Goal: Task Accomplishment & Management: Manage account settings

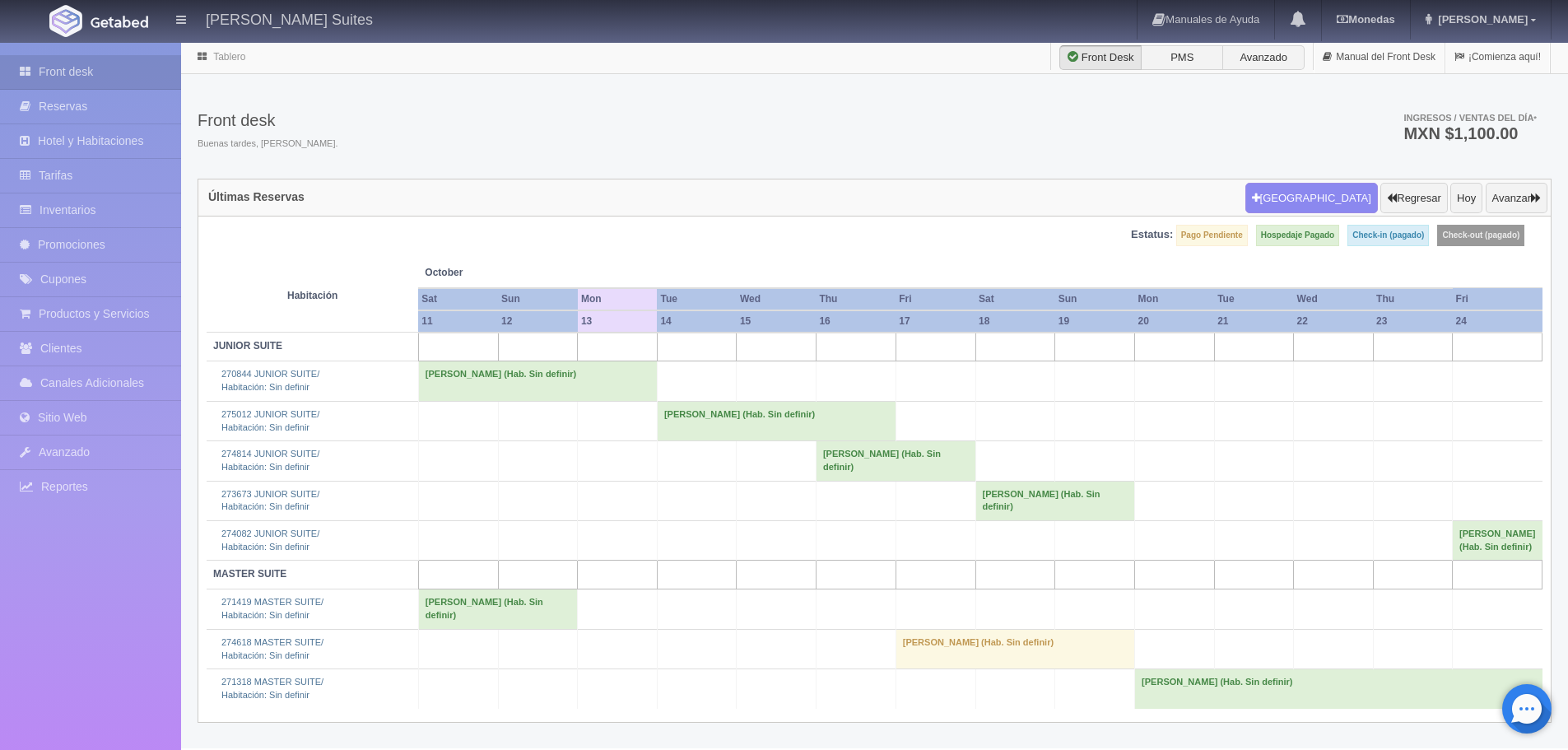
scroll to position [32, 0]
click at [1516, 183] on button "Avanzar" at bounding box center [1516, 199] width 62 height 31
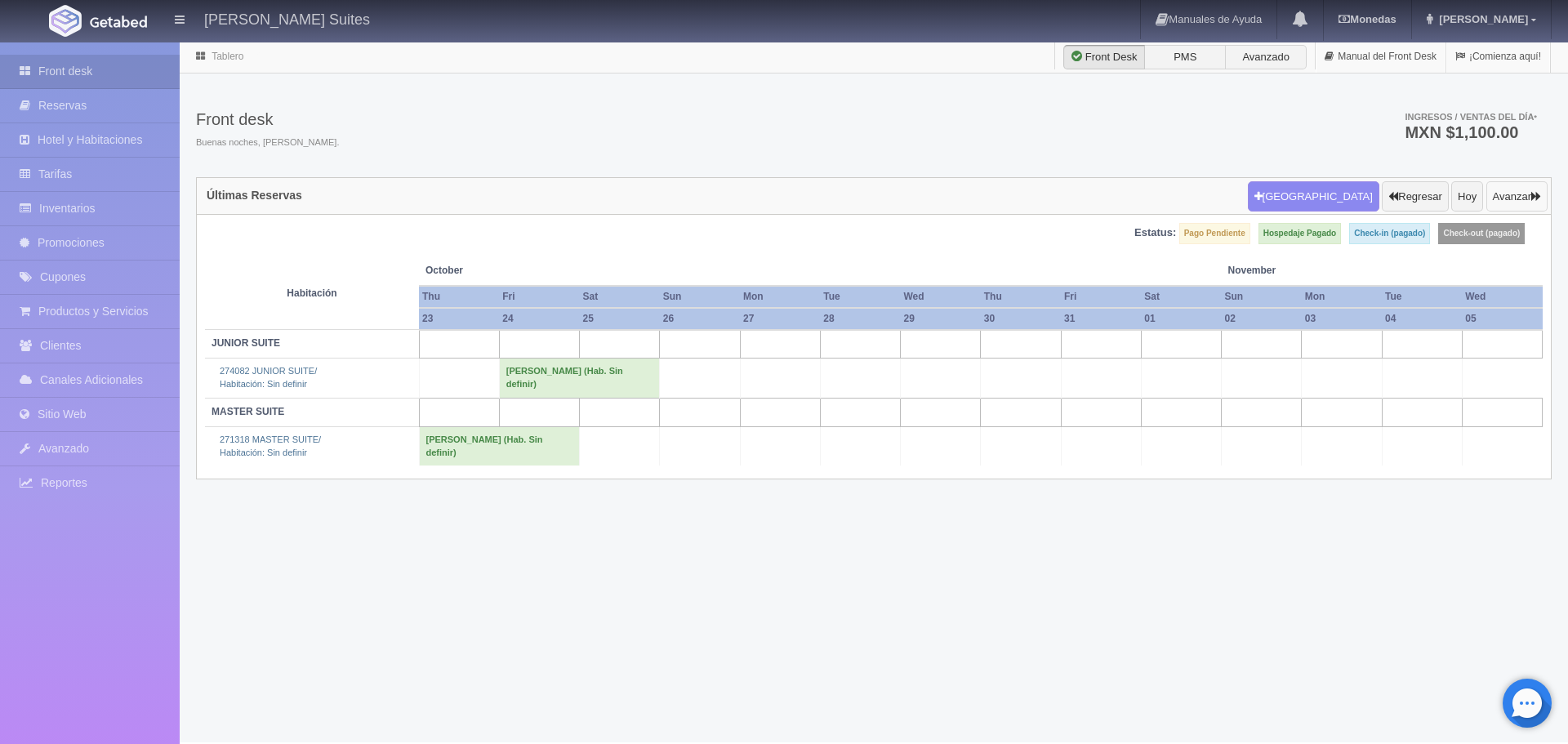
click at [1535, 201] on icon "button" at bounding box center [1536, 196] width 10 height 11
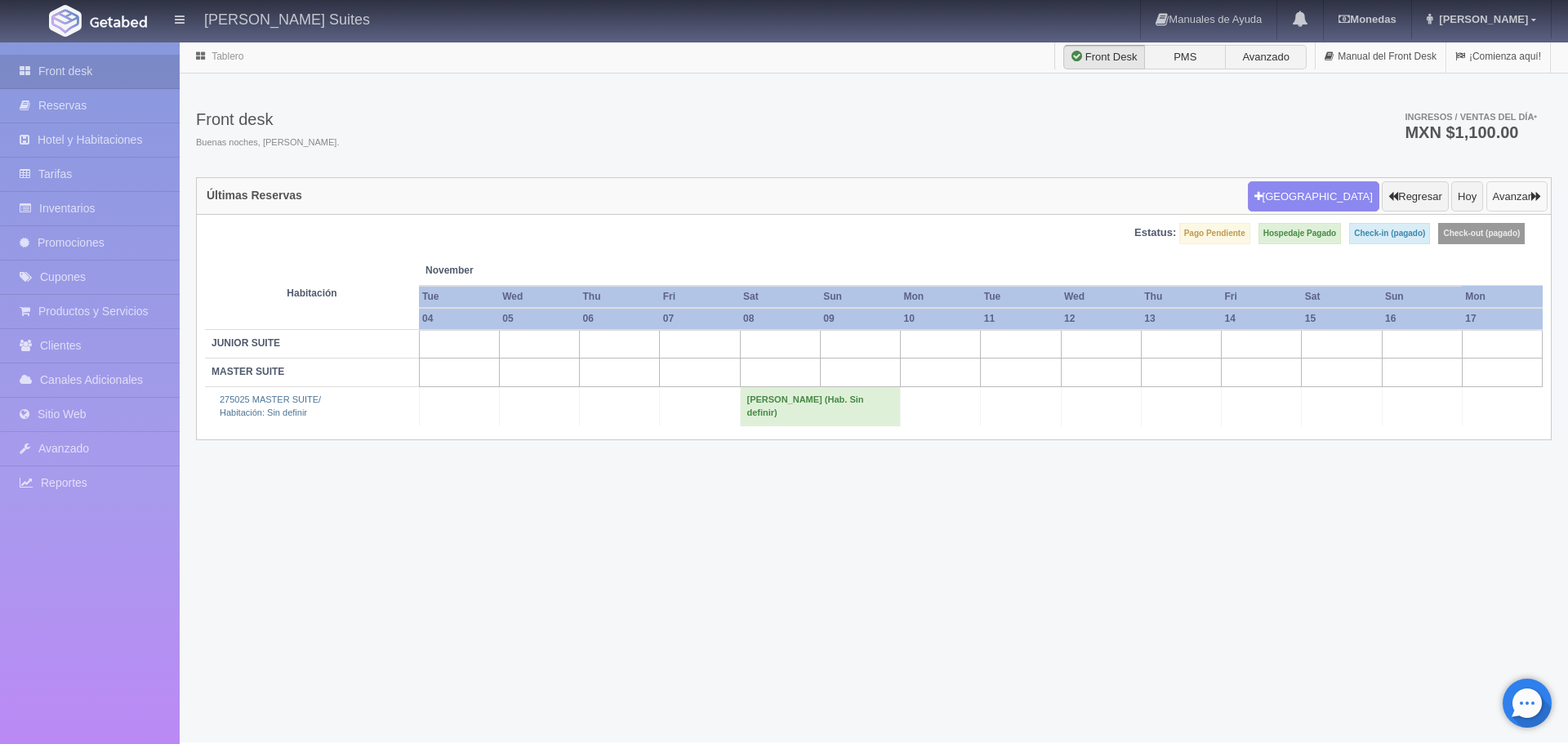
click at [1532, 201] on icon "button" at bounding box center [1536, 196] width 10 height 11
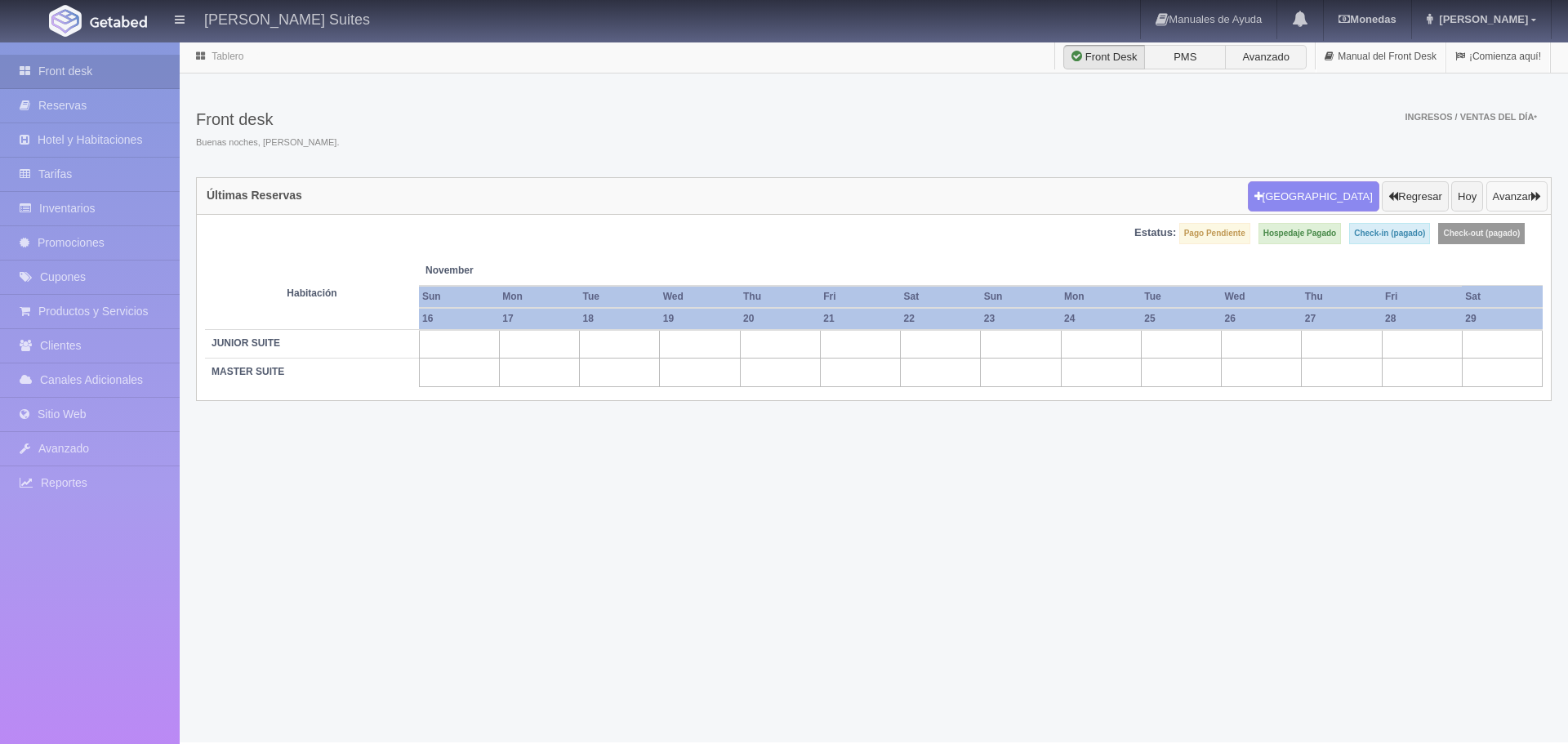
click at [1532, 201] on icon "button" at bounding box center [1536, 196] width 10 height 11
click at [1508, 193] on button "Avanzar" at bounding box center [1517, 197] width 61 height 31
click at [1320, 345] on td at bounding box center [1342, 344] width 80 height 29
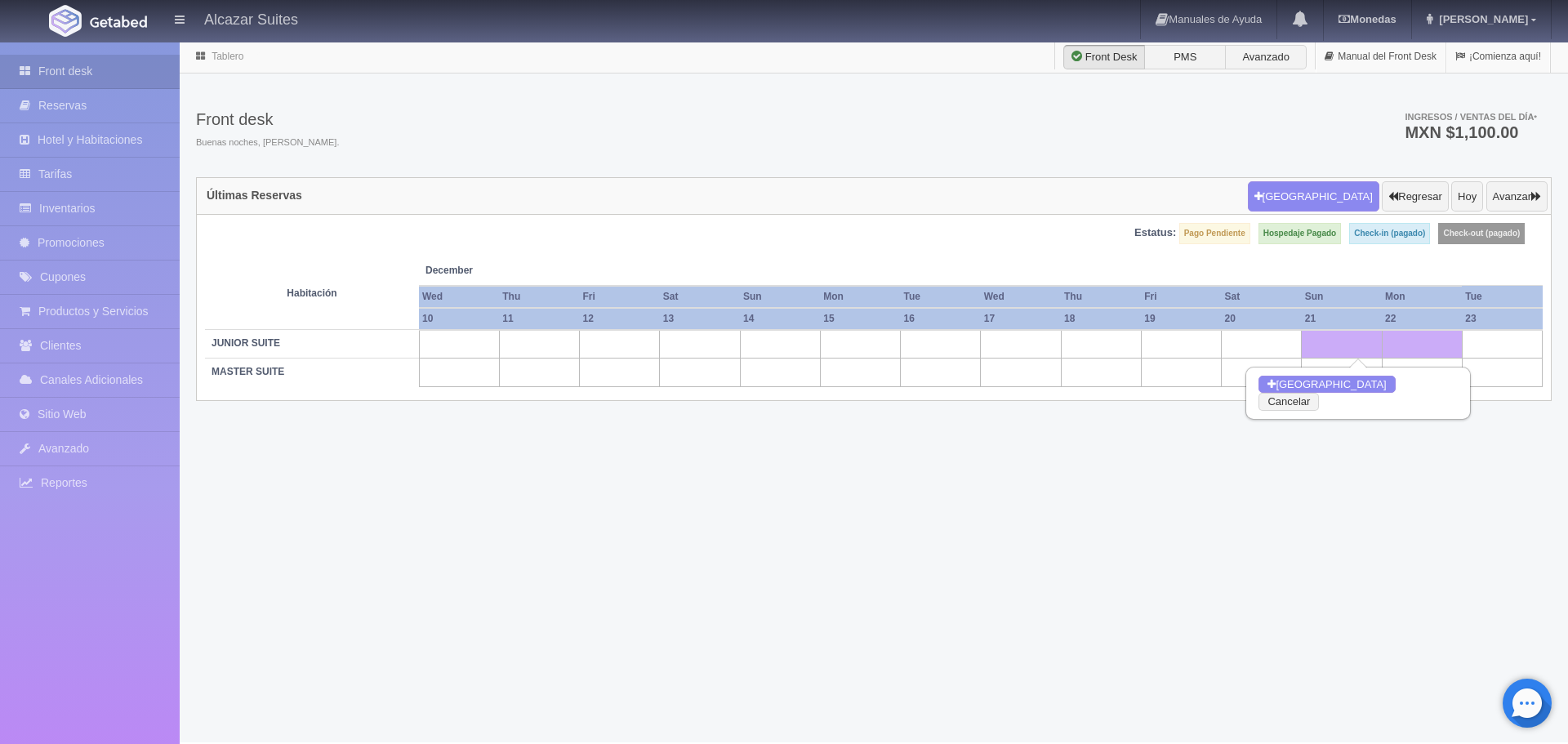
click at [1248, 349] on td at bounding box center [1262, 344] width 80 height 29
click at [1191, 518] on div "Tablero Front Desk PMS Avanzado Manual del Front Desk ¡Comienza aquí! Front des…" at bounding box center [873, 391] width 1388 height 701
click at [1239, 393] on button "Cancelar" at bounding box center [1208, 402] width 60 height 18
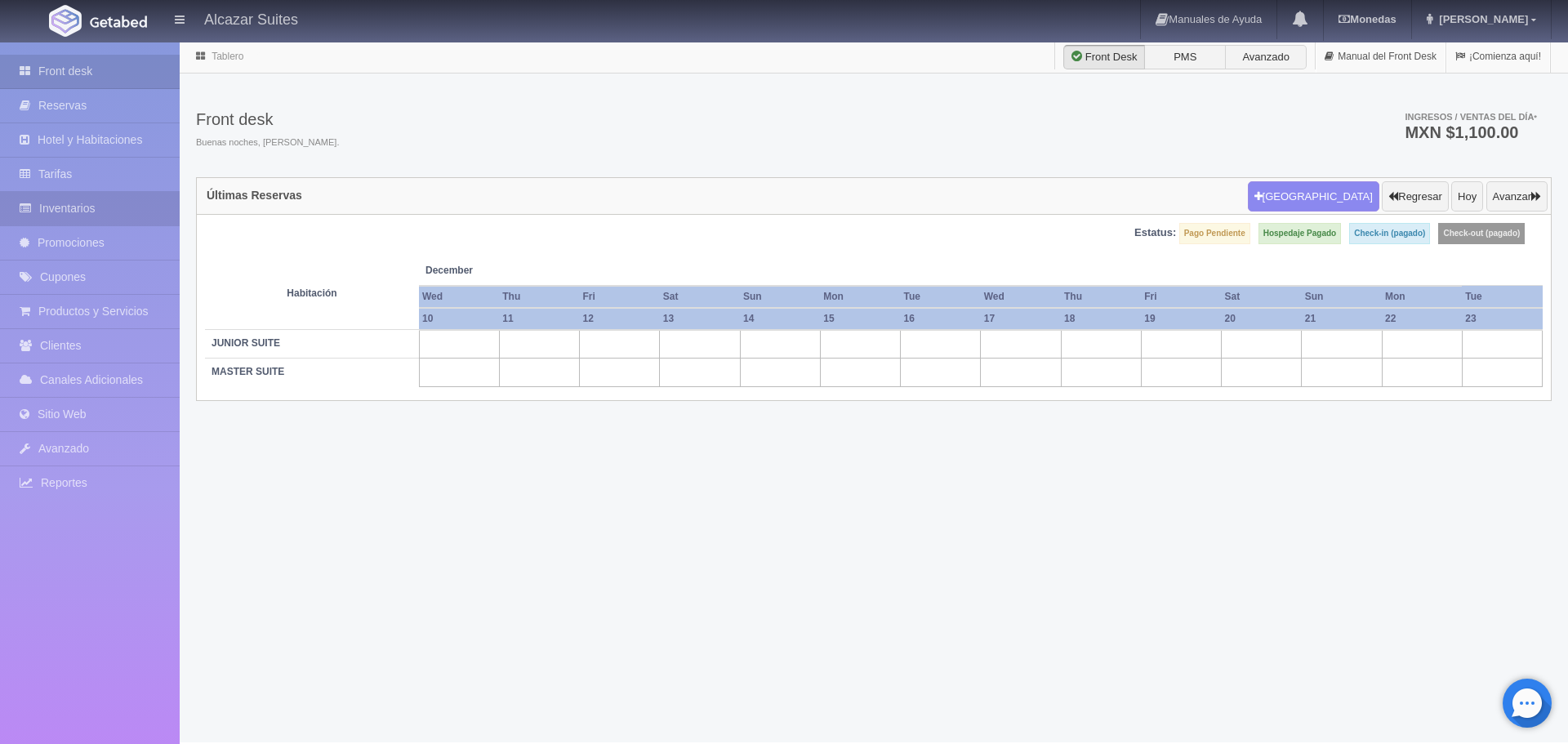
click at [72, 204] on link "Inventarios" at bounding box center [90, 208] width 180 height 33
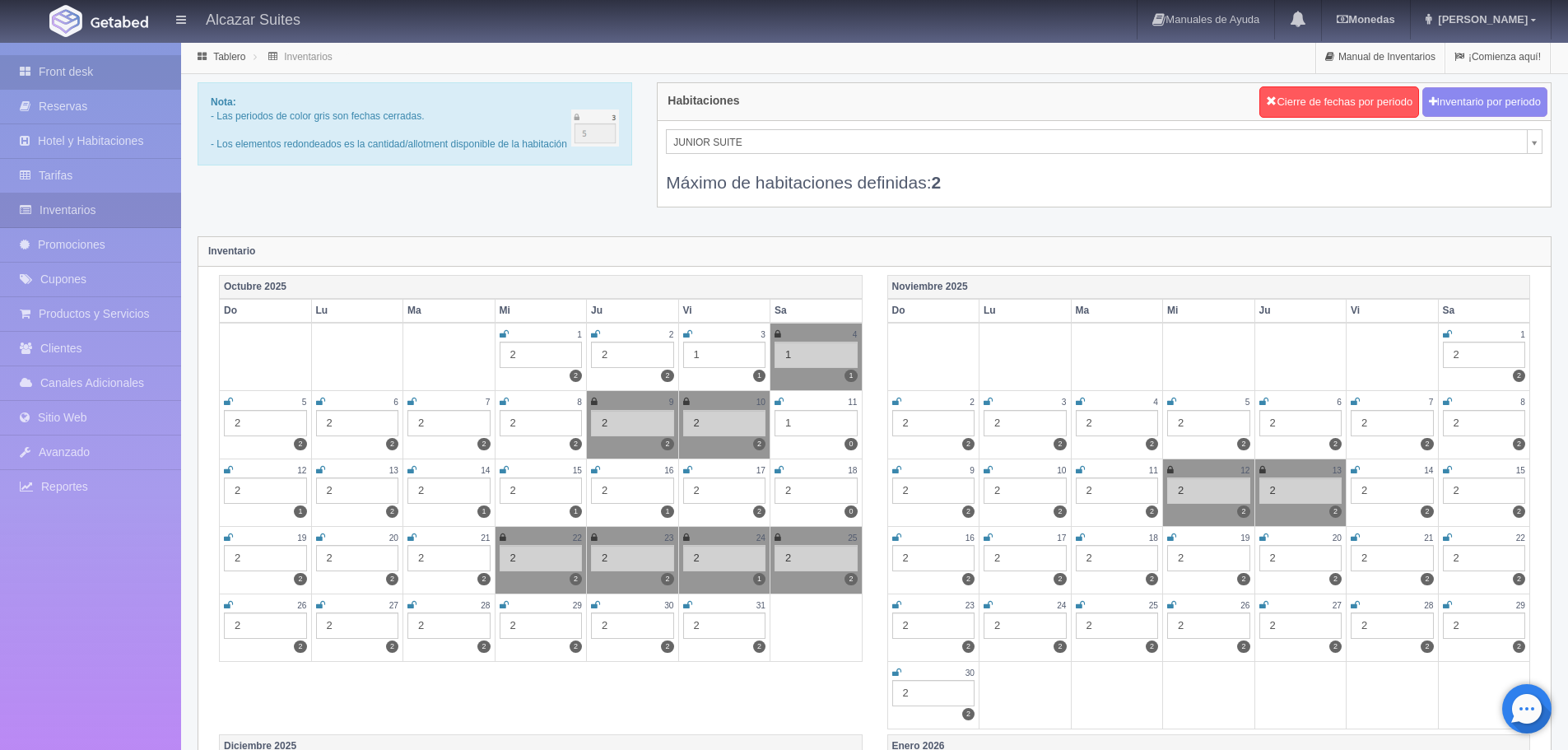
click at [76, 76] on link "Front desk" at bounding box center [91, 71] width 181 height 34
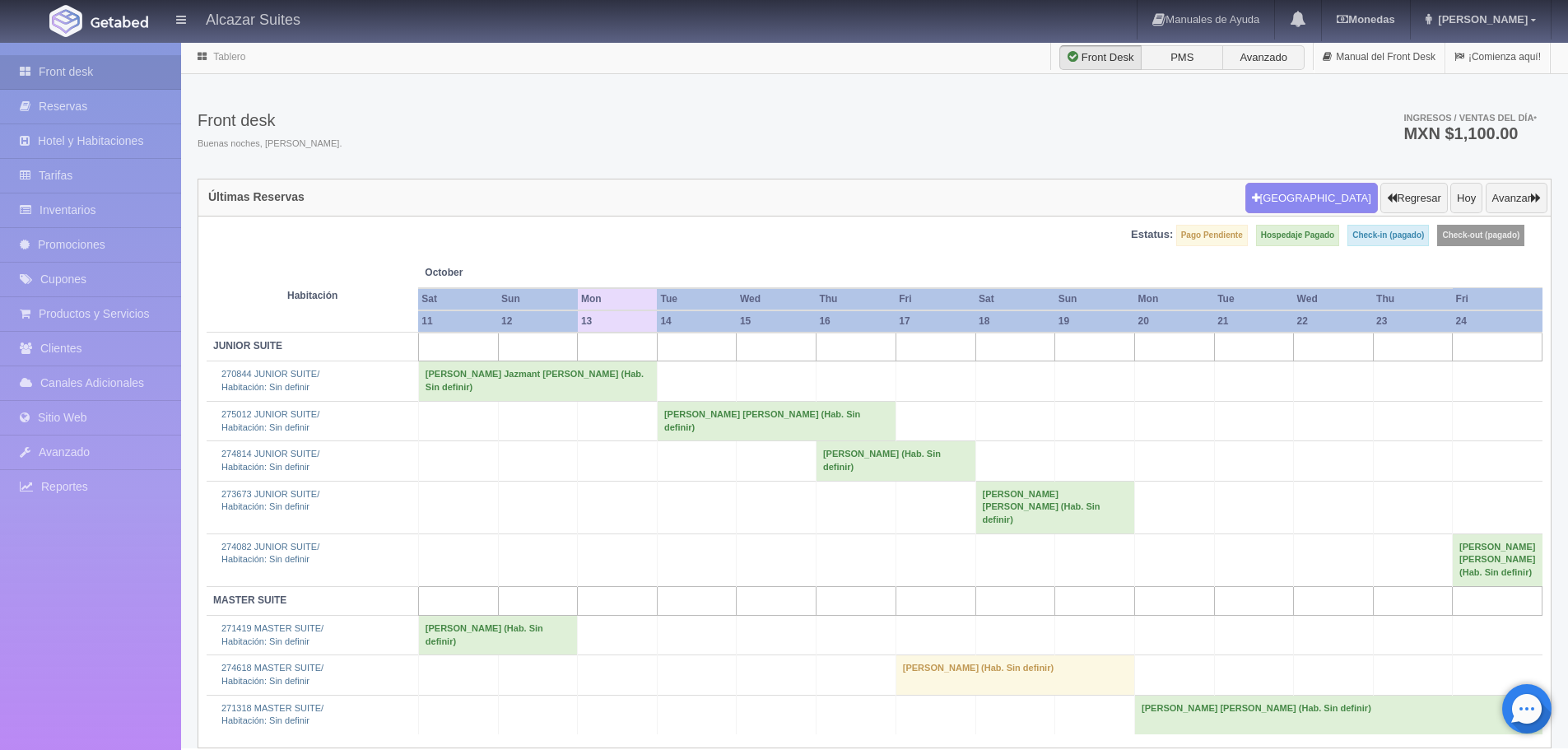
click at [534, 373] on td "Eduardo Jazmant Rubio Aguilar (Hab. Sin definir)" at bounding box center [538, 381] width 239 height 40
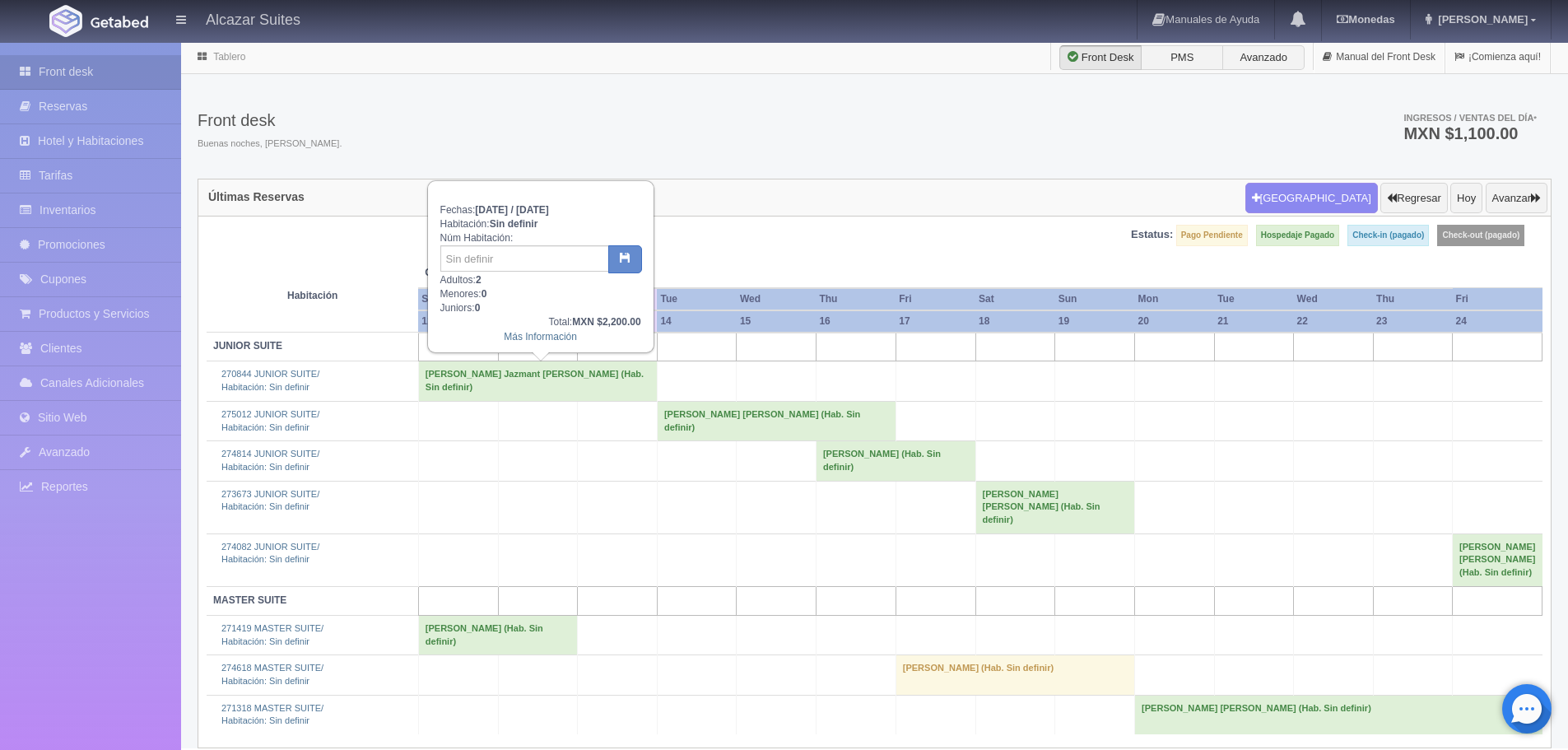
click at [409, 443] on td "274814 JUNIOR SUITE/ Habitación: Sin definir" at bounding box center [311, 461] width 211 height 40
click at [554, 338] on link "Más Información" at bounding box center [541, 336] width 73 height 12
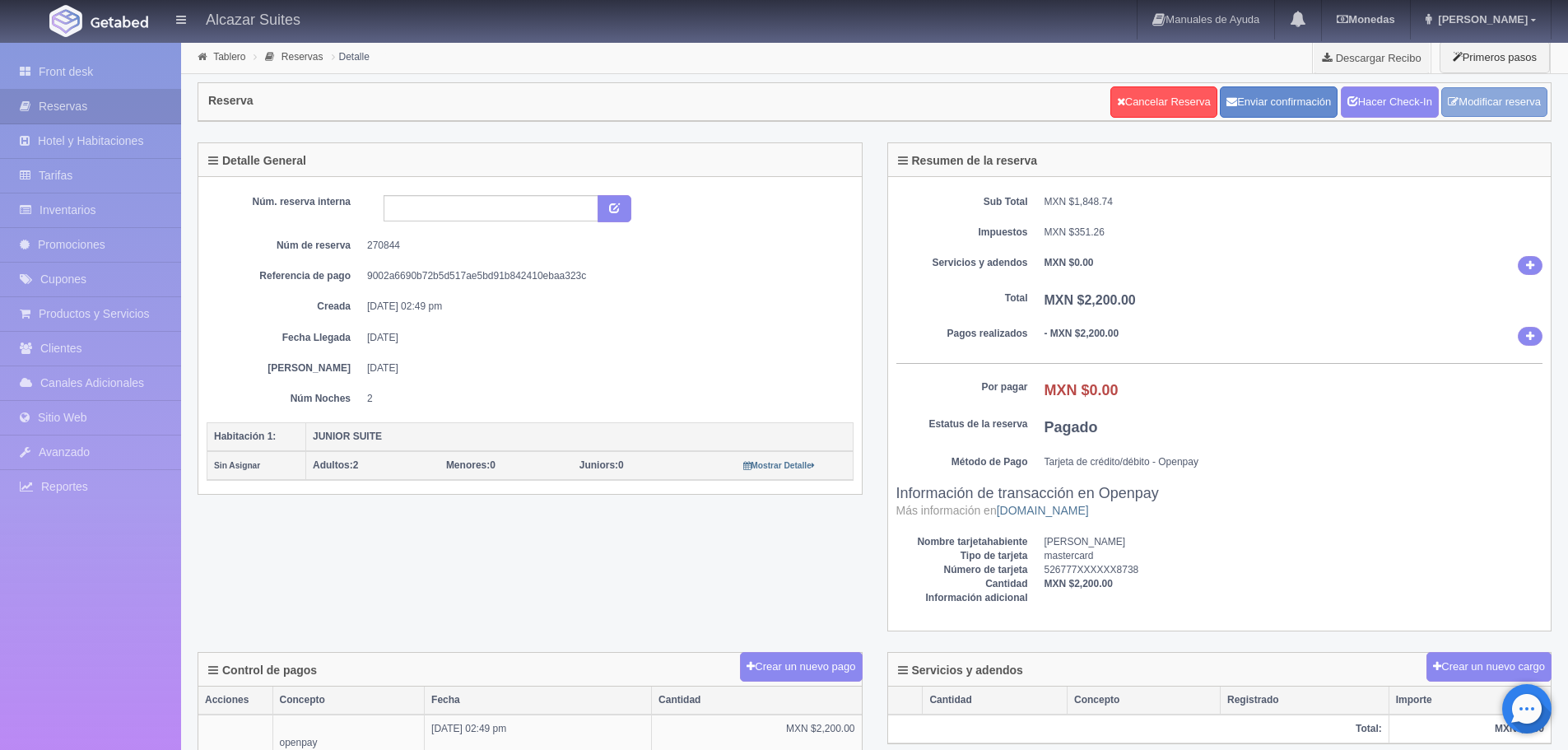
click at [1509, 93] on link "Modificar reserva" at bounding box center [1494, 103] width 106 height 31
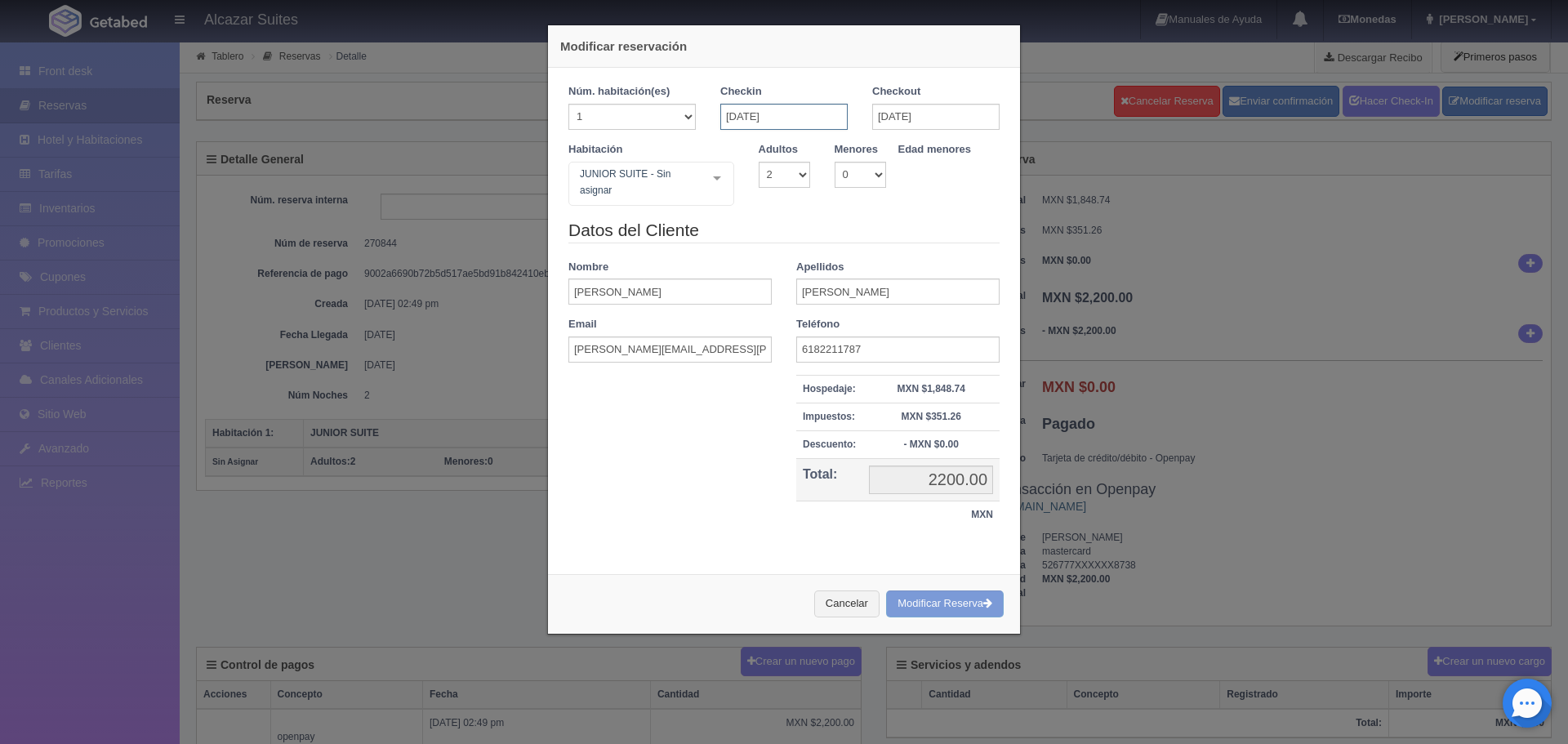
click at [829, 106] on input "[DATE]" at bounding box center [784, 116] width 127 height 26
click at [872, 139] on span "Next" at bounding box center [868, 142] width 13 height 13
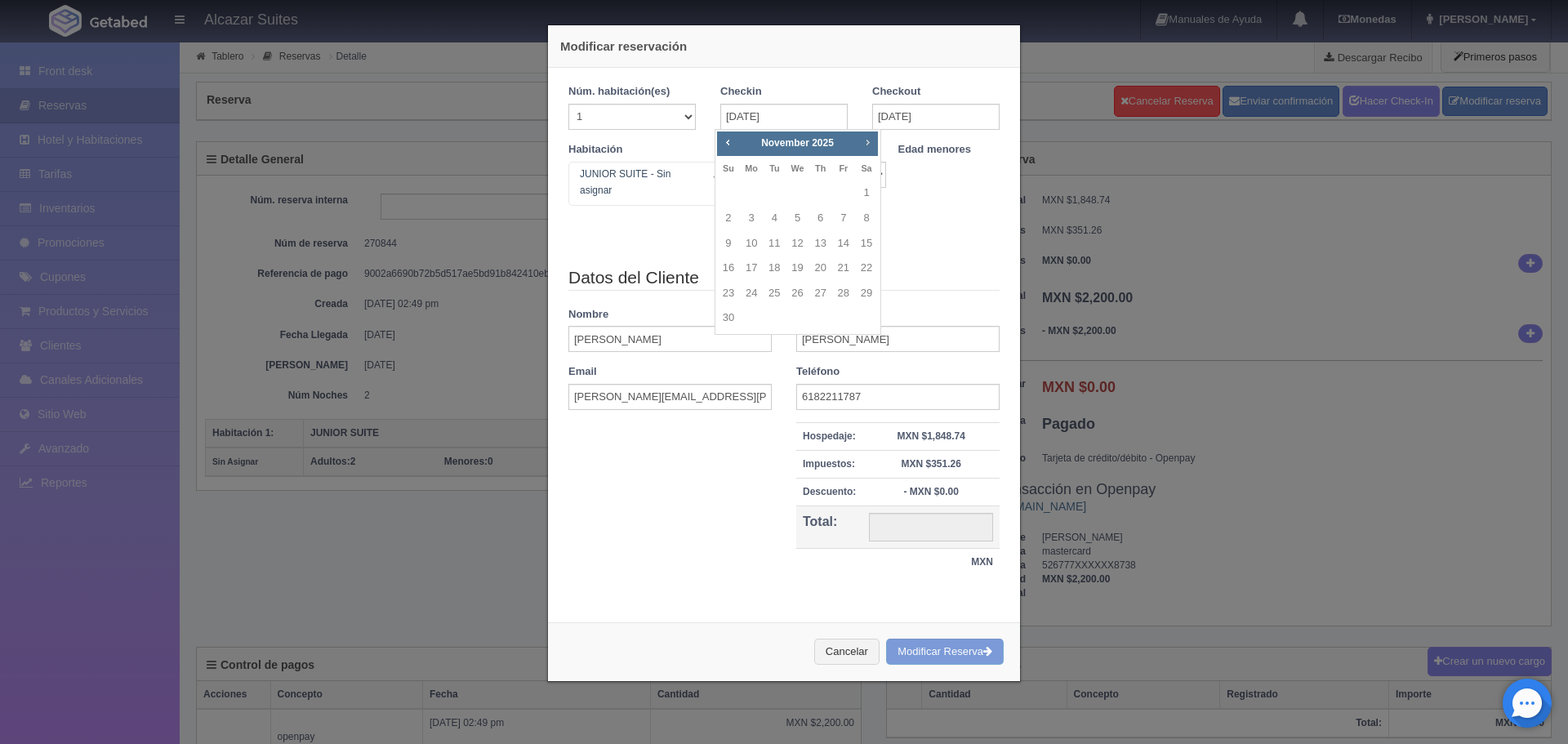
click at [872, 139] on span "Next" at bounding box center [868, 142] width 13 height 13
click at [863, 243] on link "20" at bounding box center [867, 243] width 21 height 24
type input "20-12-2025"
click at [951, 109] on input "20-12-2025" at bounding box center [936, 116] width 127 height 26
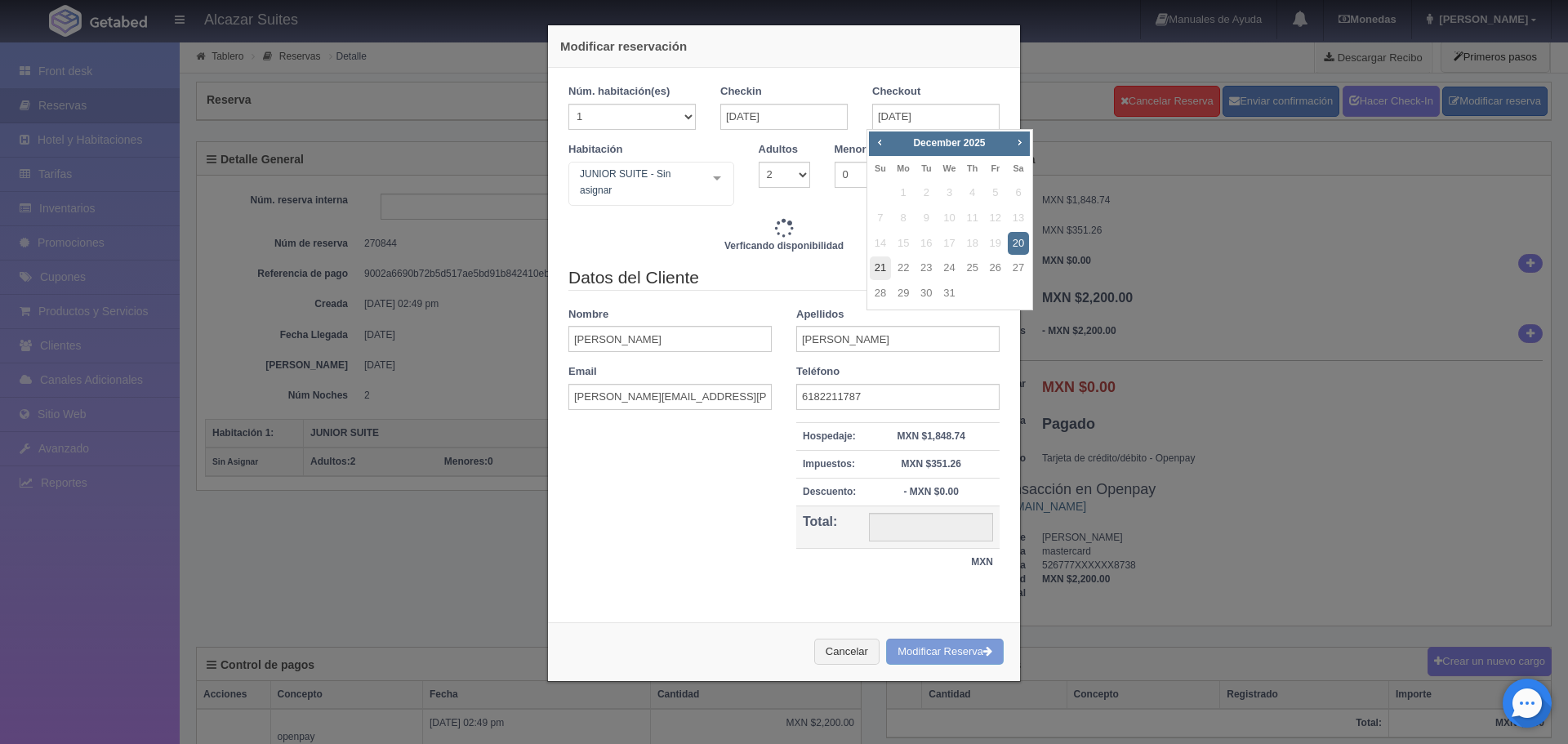
click at [876, 265] on link "21" at bounding box center [880, 268] width 21 height 24
type input "21-12-2025"
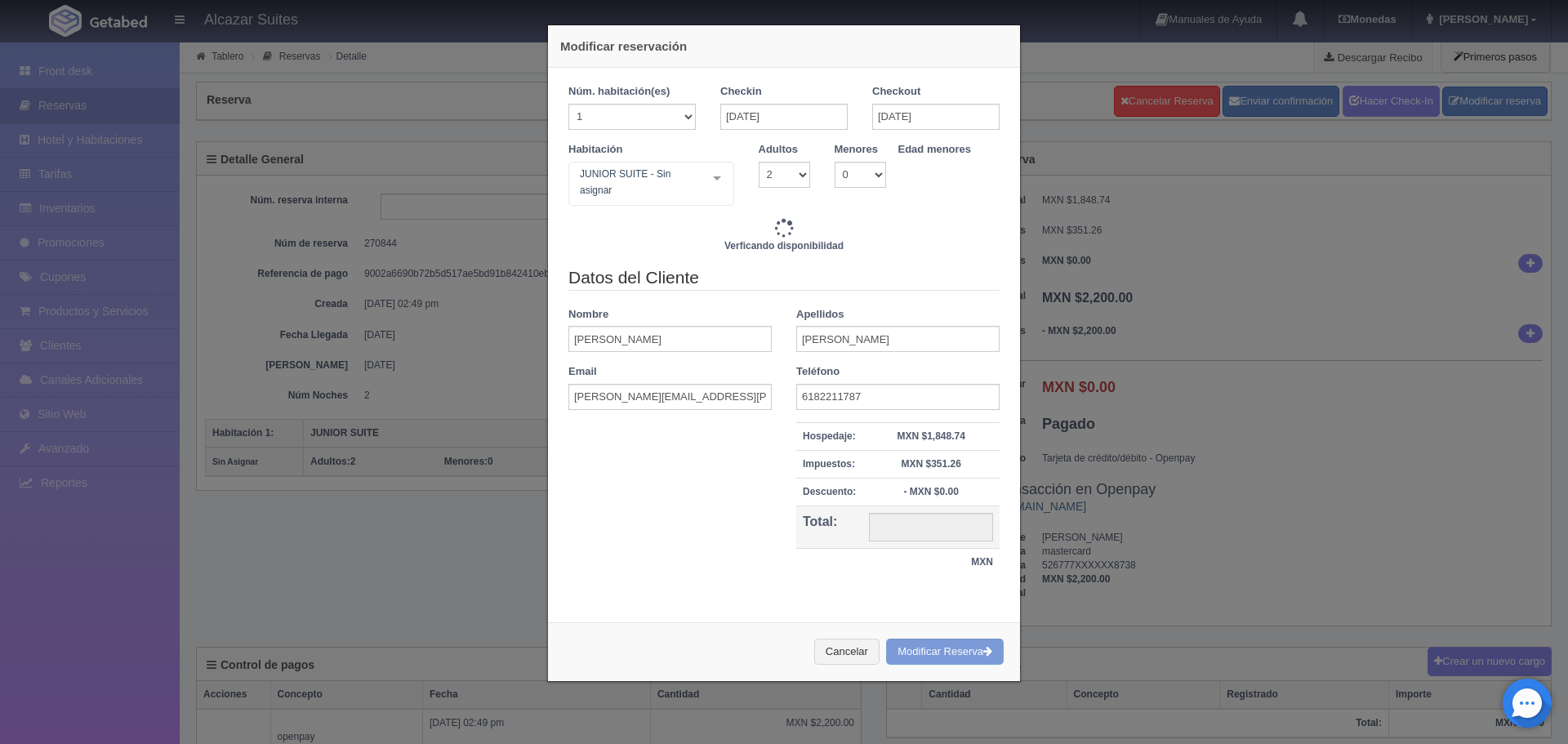
checkbox input "false"
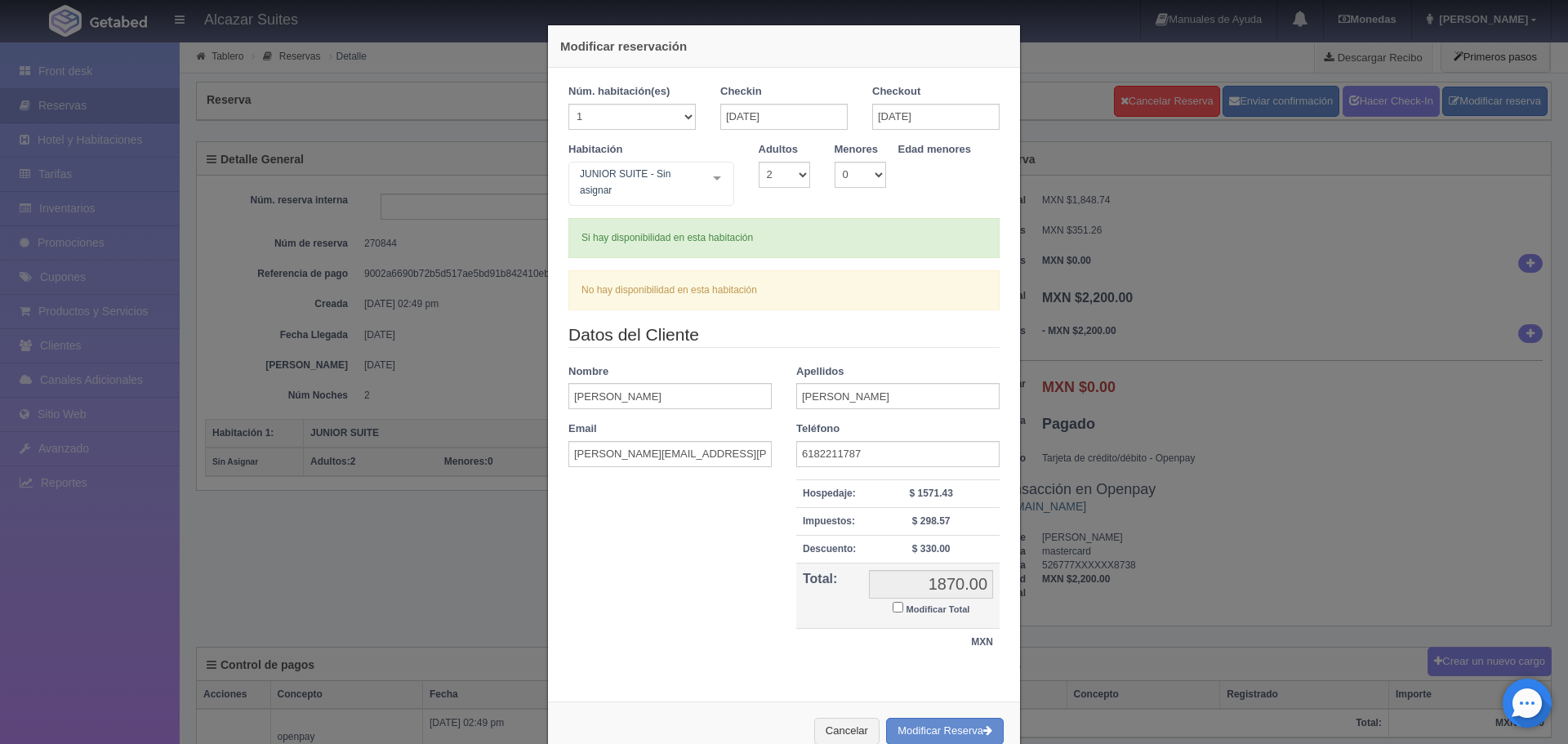
scroll to position [42, 0]
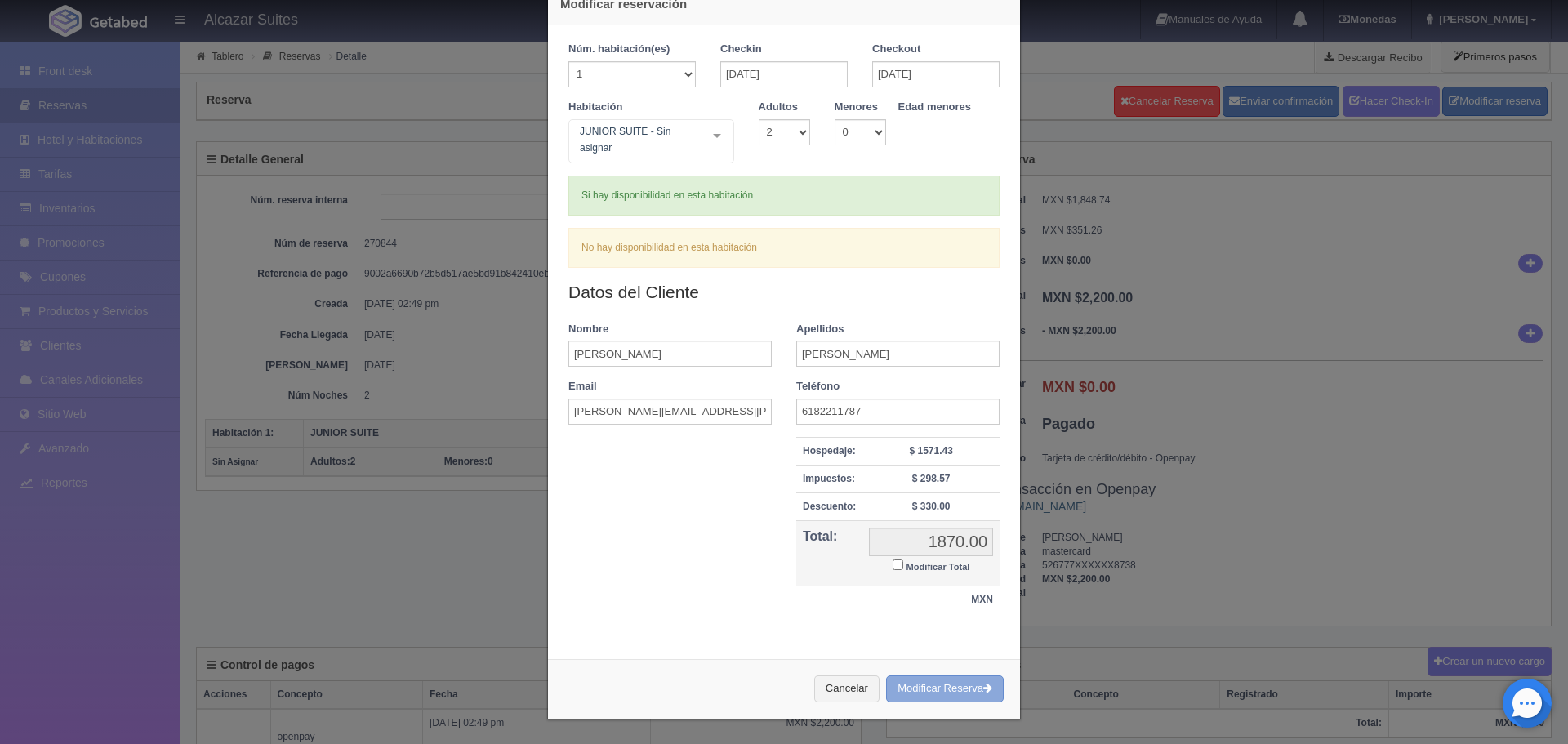
click at [918, 691] on button "Modificar Reserva" at bounding box center [944, 689] width 118 height 27
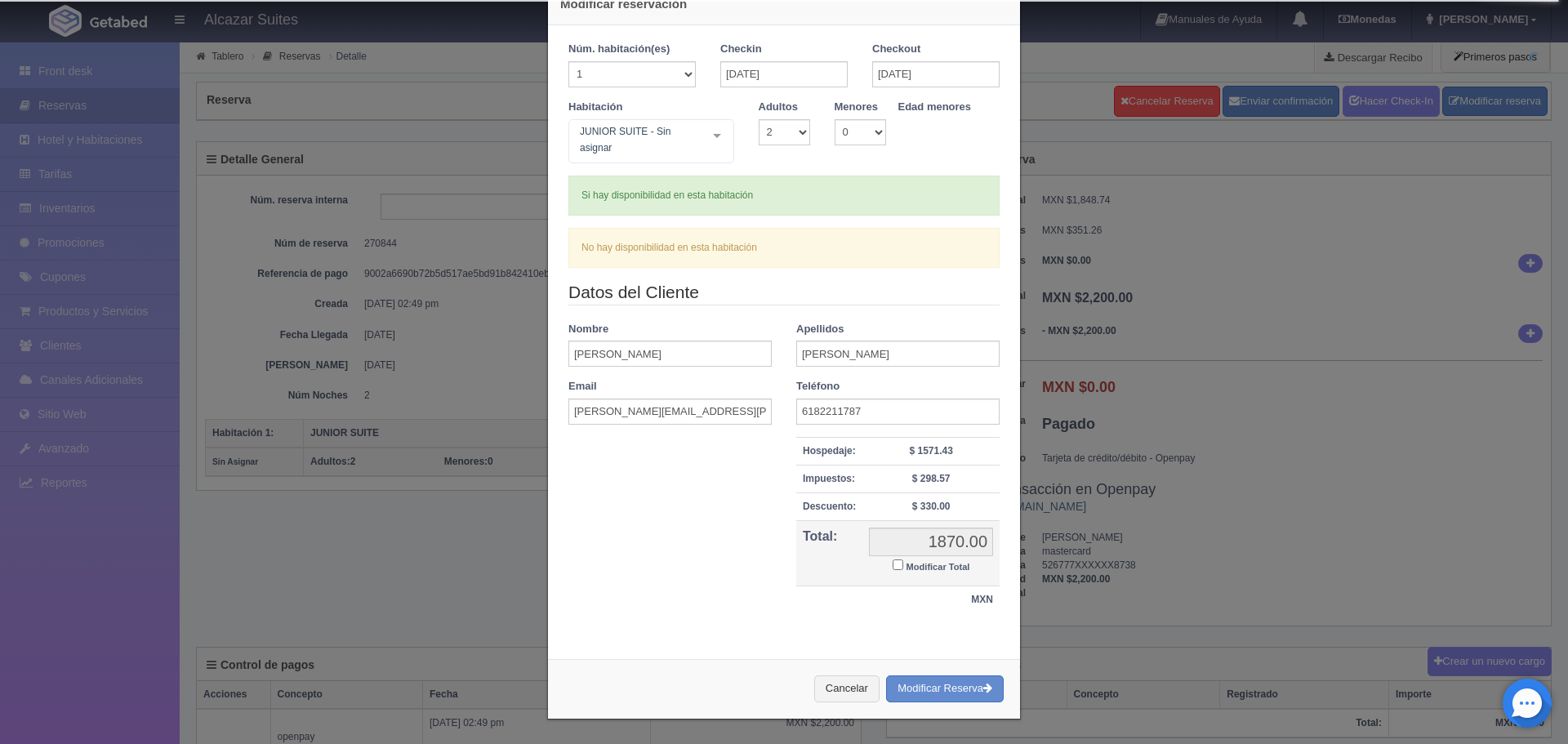
type input "1100.00"
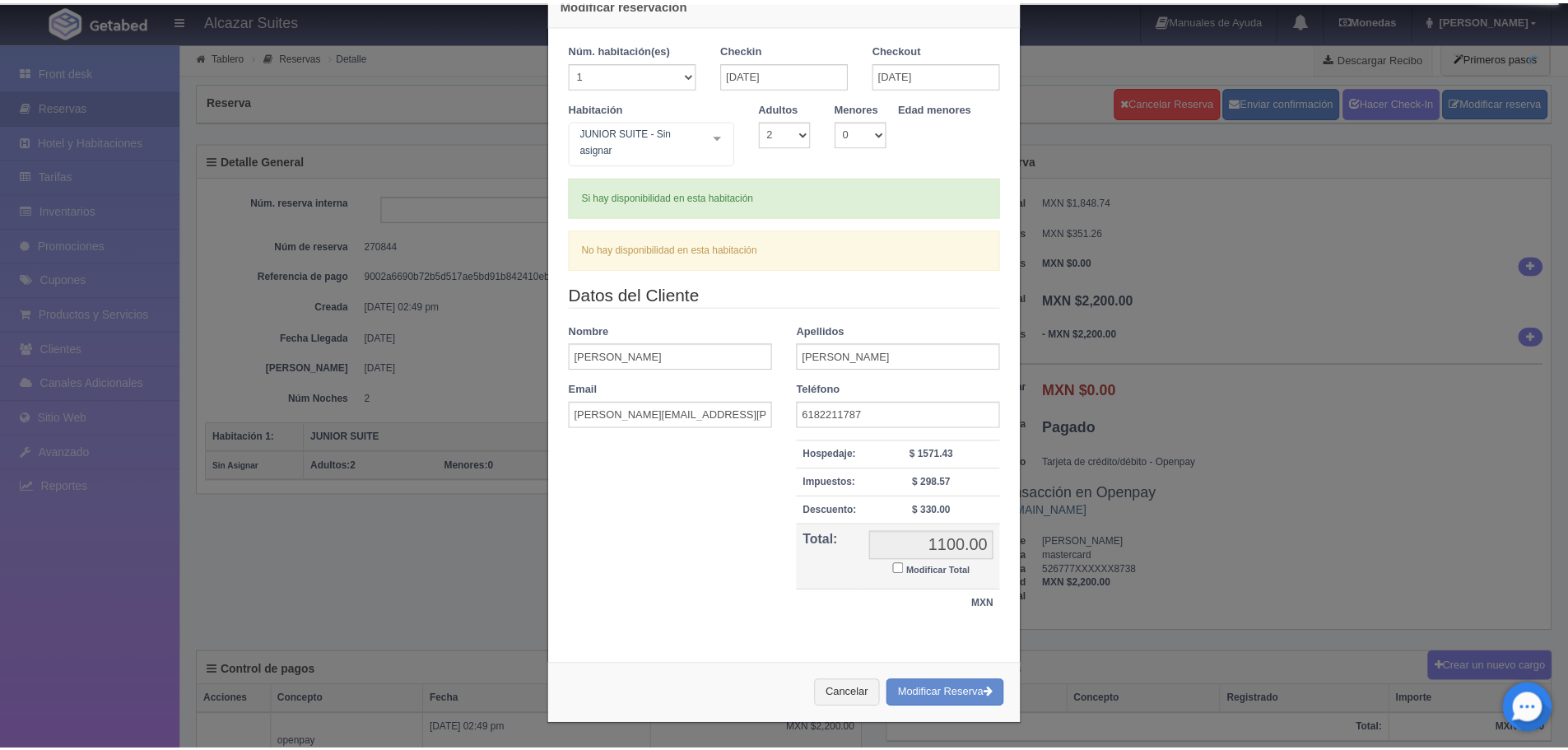
scroll to position [14, 0]
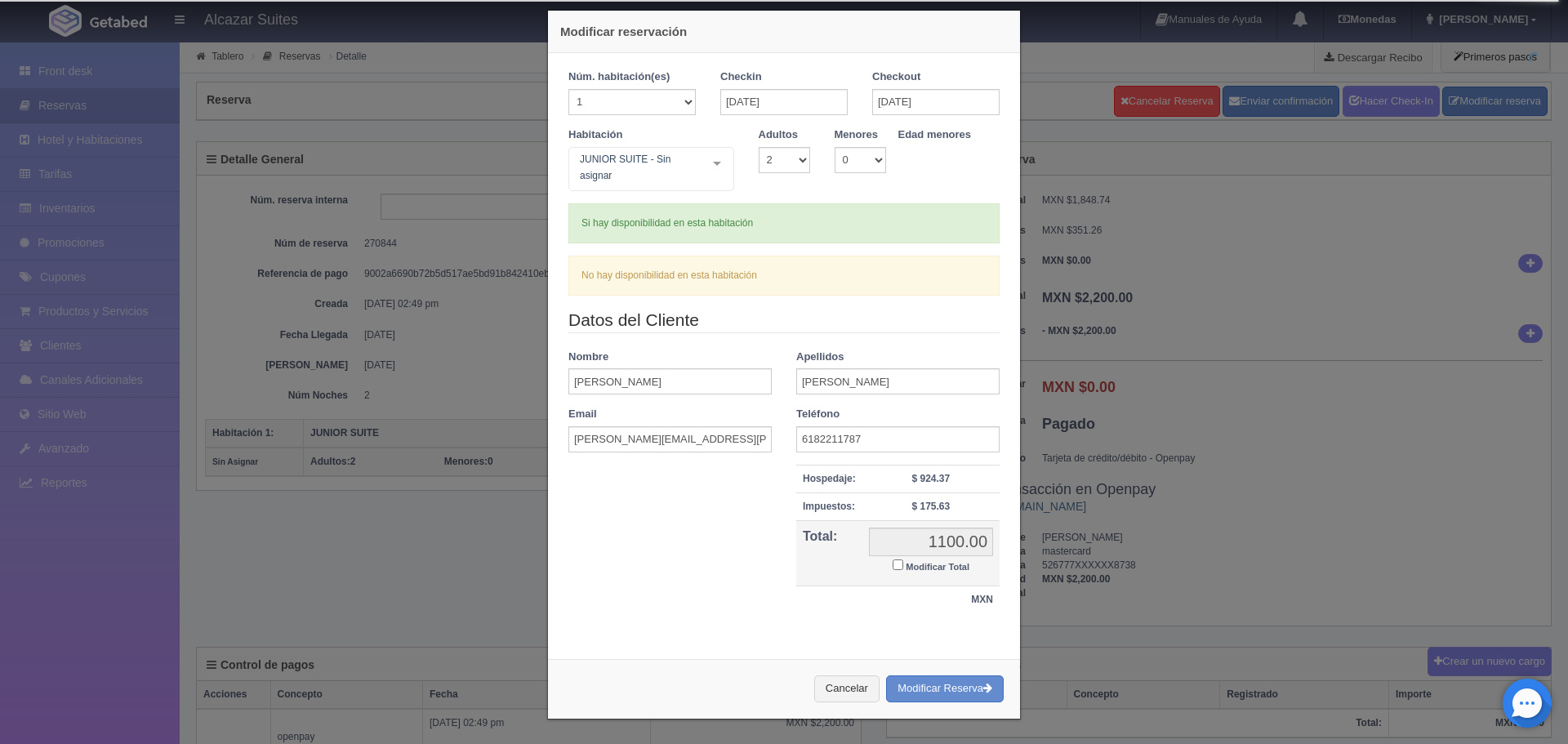
click at [1336, 565] on div "Modificar reservación Núm. habitación(es) 1 2 3 4 5 6 7 8 9 10 11 12 13 14 15 1…" at bounding box center [784, 372] width 1568 height 744
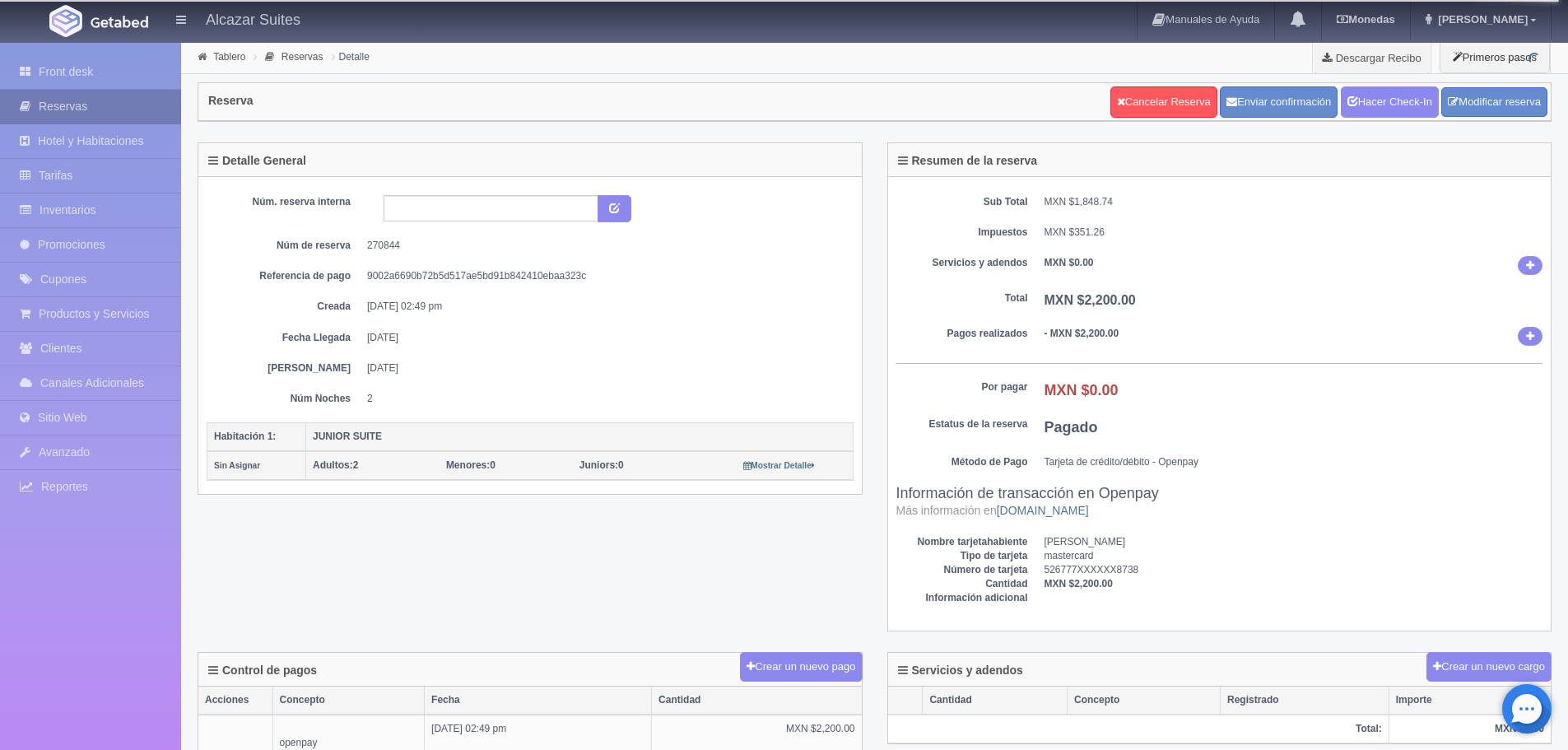
click at [42, 103] on link "Reservas" at bounding box center [91, 106] width 181 height 34
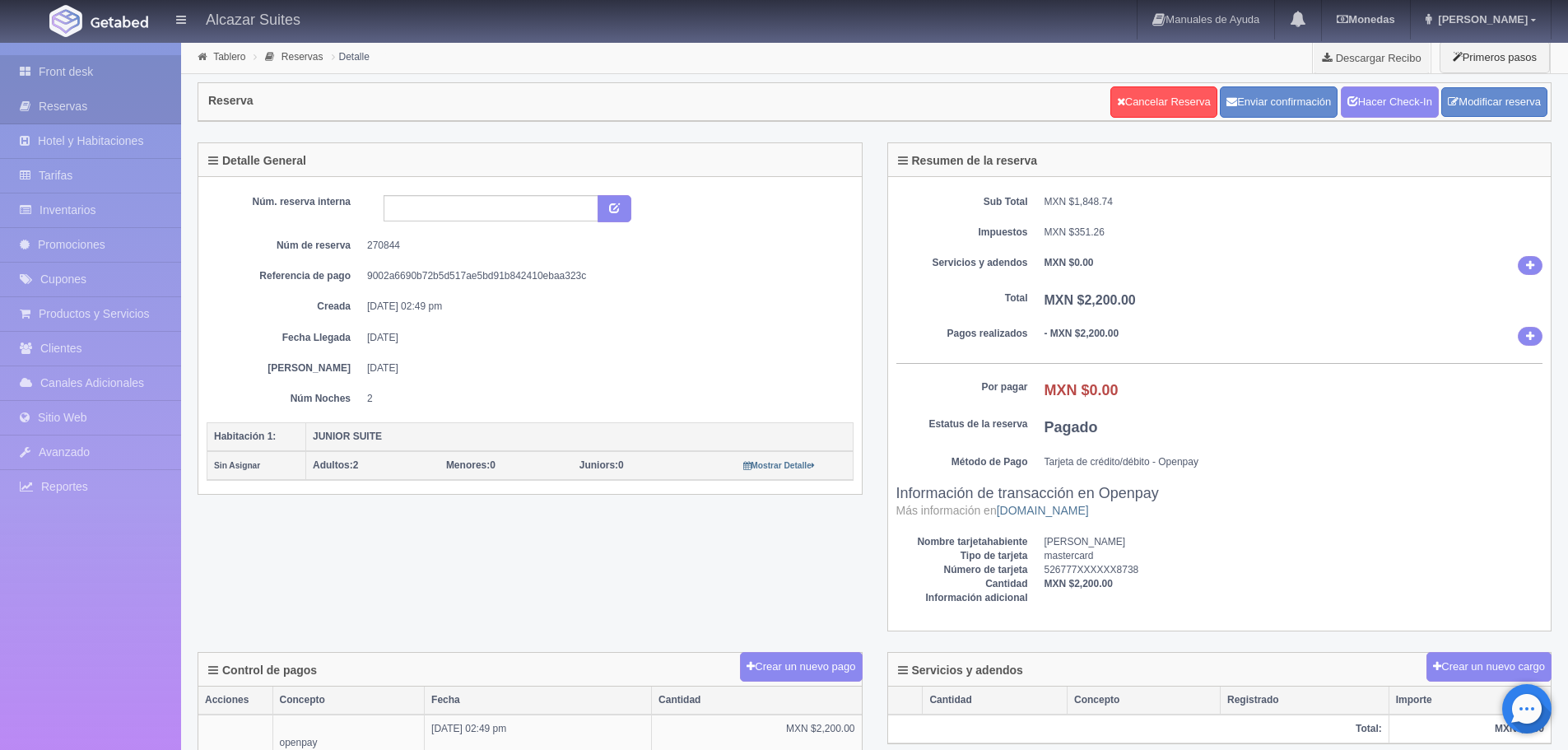
click at [90, 58] on link "Front desk" at bounding box center [91, 71] width 181 height 34
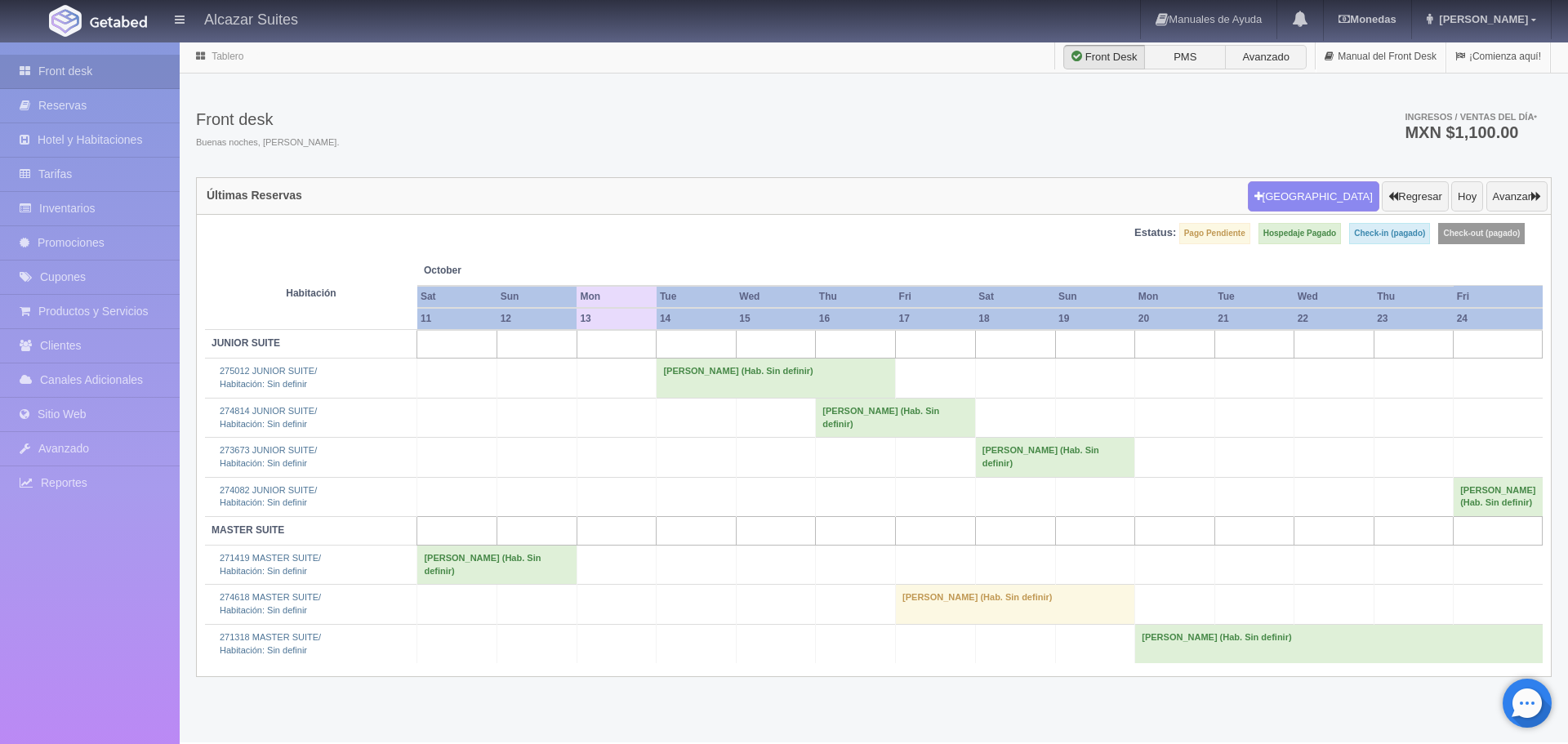
click at [883, 427] on td "[PERSON_NAME] (Hab. Sin definir)" at bounding box center [895, 417] width 159 height 39
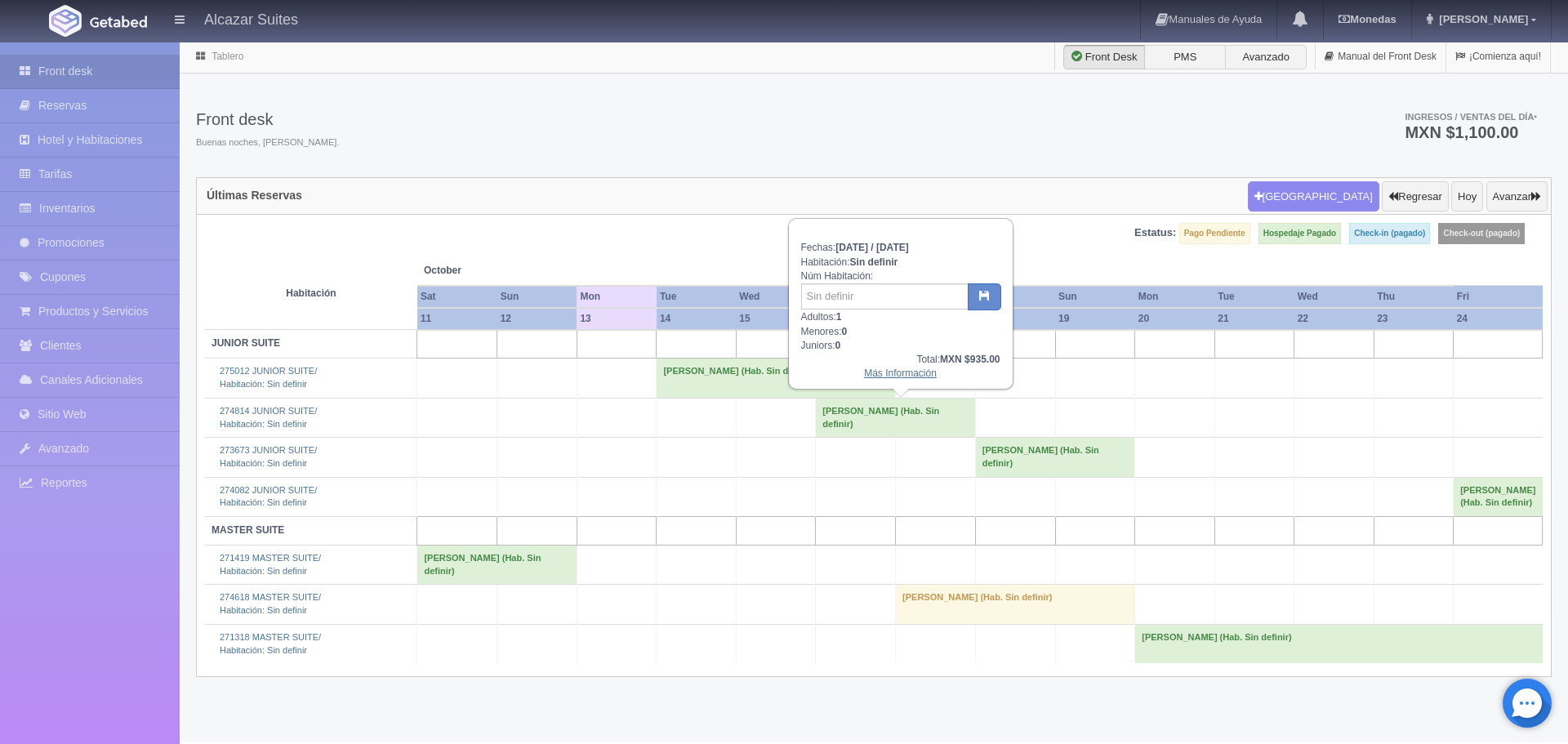
click at [895, 370] on link "Más Información" at bounding box center [900, 373] width 73 height 11
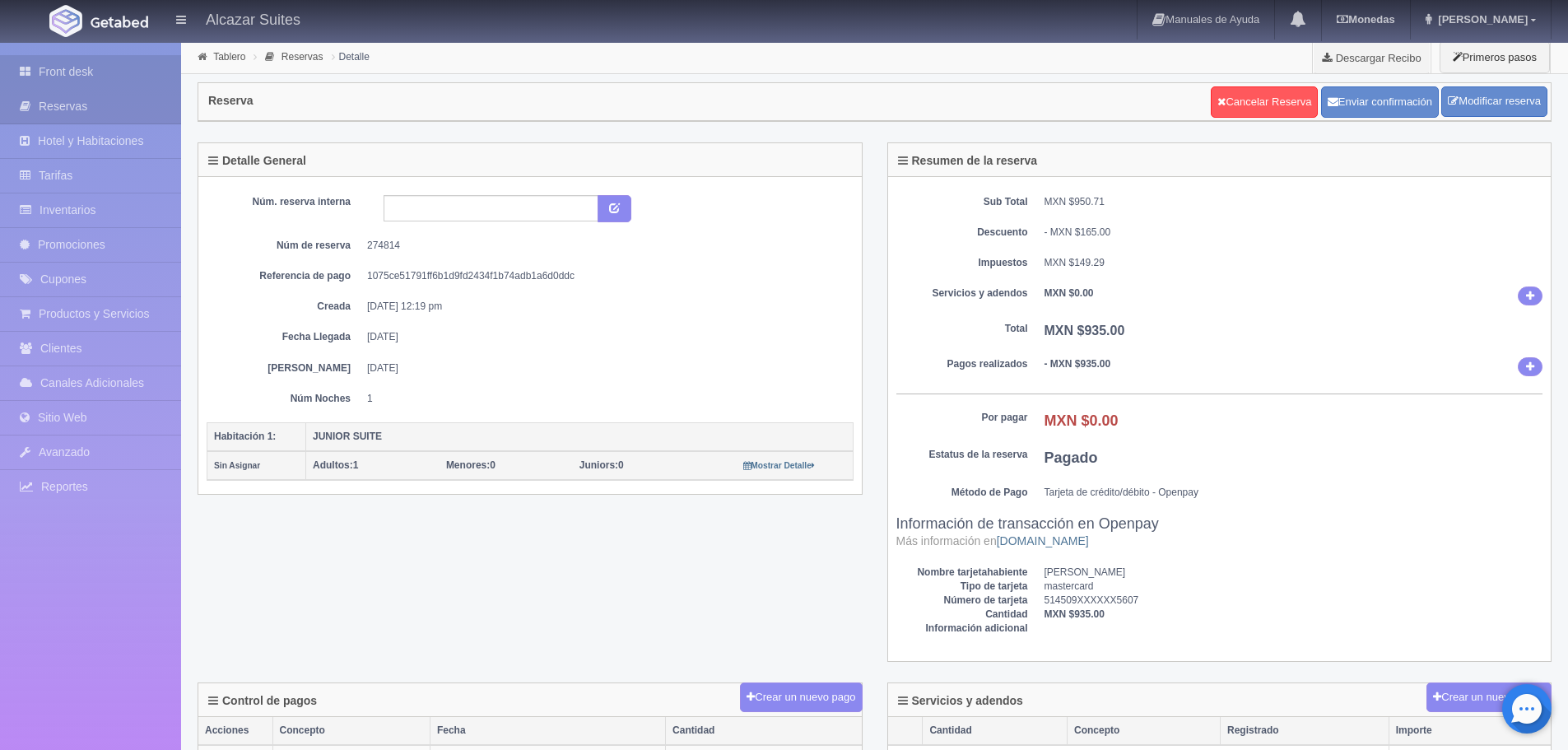
click at [77, 76] on link "Front desk" at bounding box center [91, 71] width 181 height 34
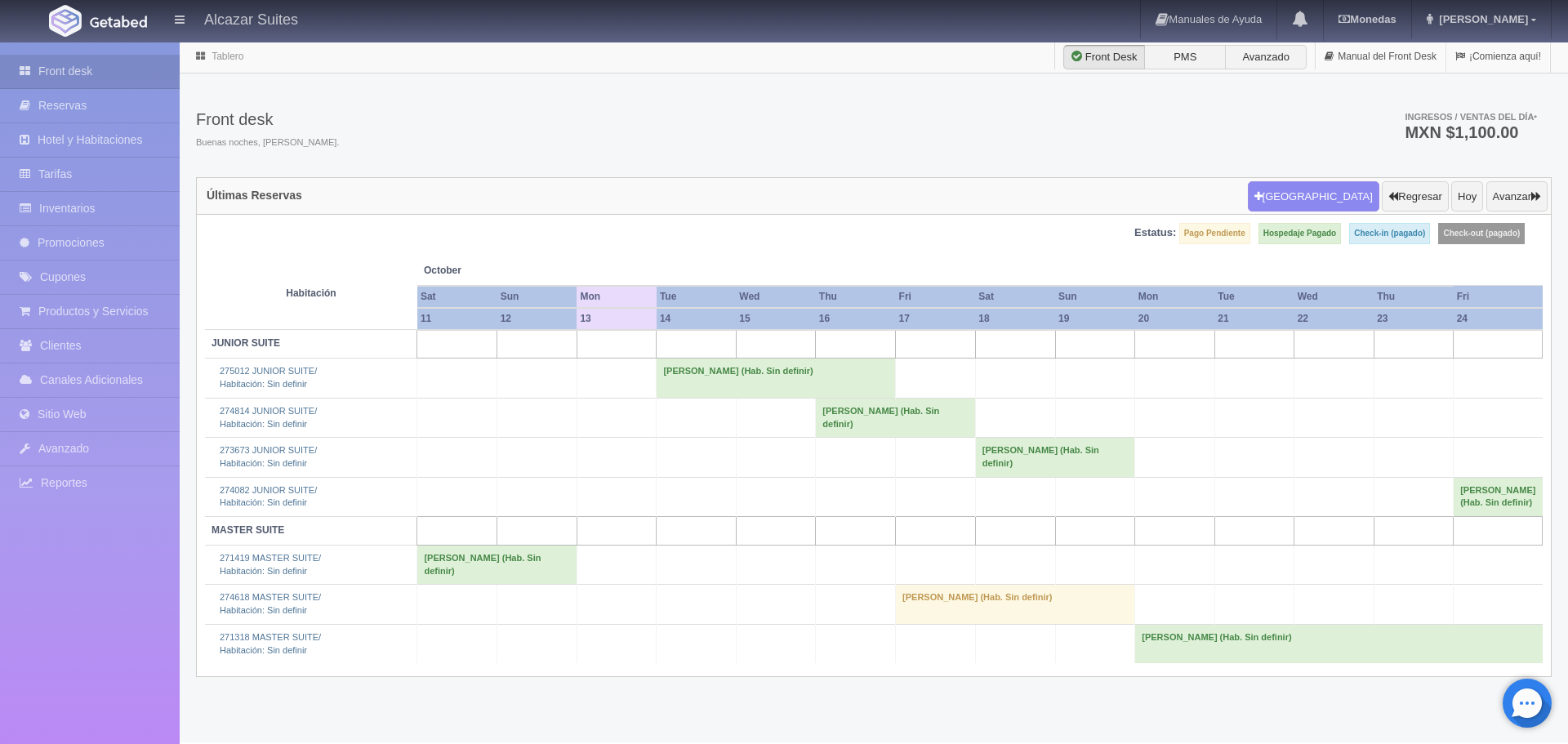
click at [859, 427] on td "[PERSON_NAME] (Hab. Sin definir)" at bounding box center [895, 417] width 159 height 39
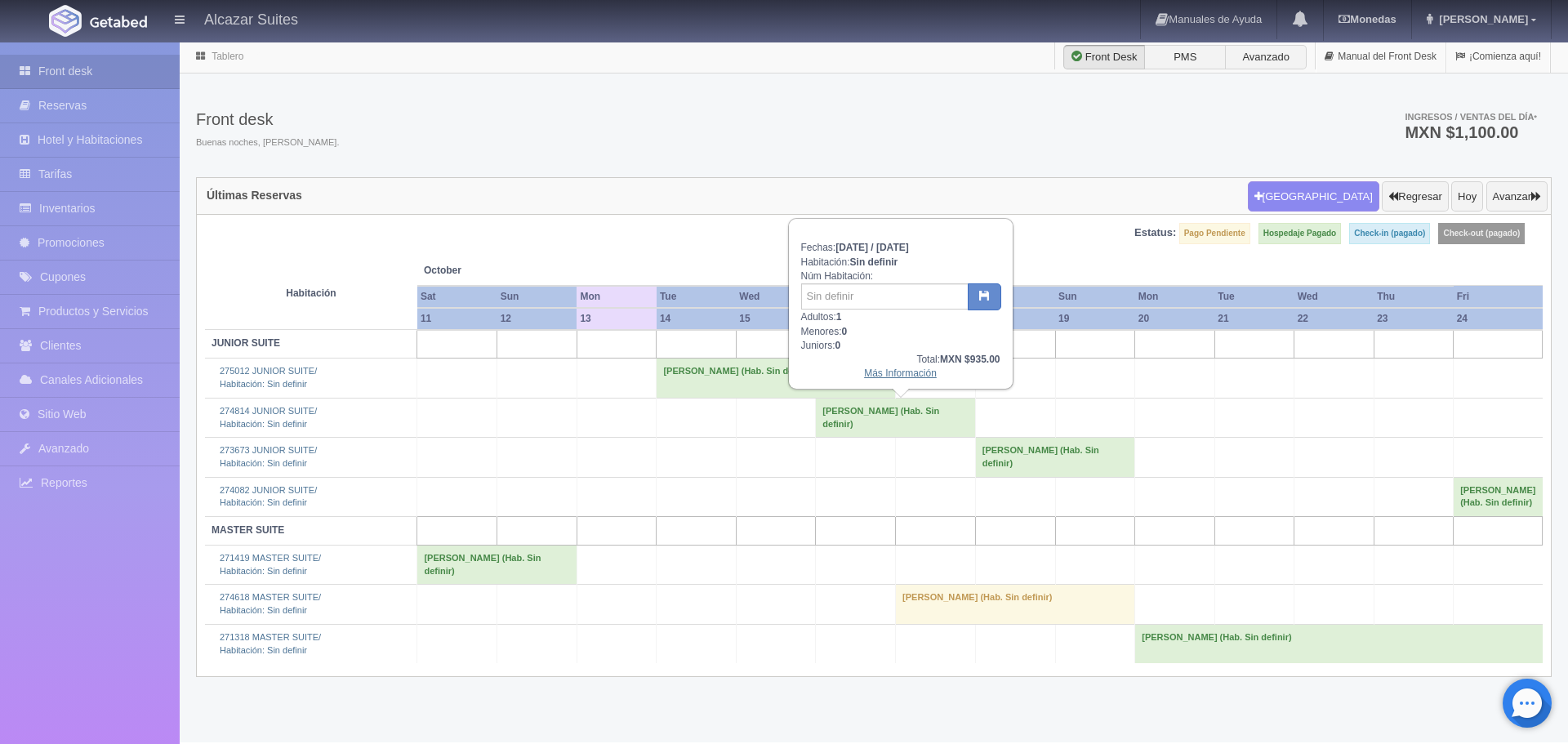
click at [896, 371] on link "Más Información" at bounding box center [900, 373] width 73 height 11
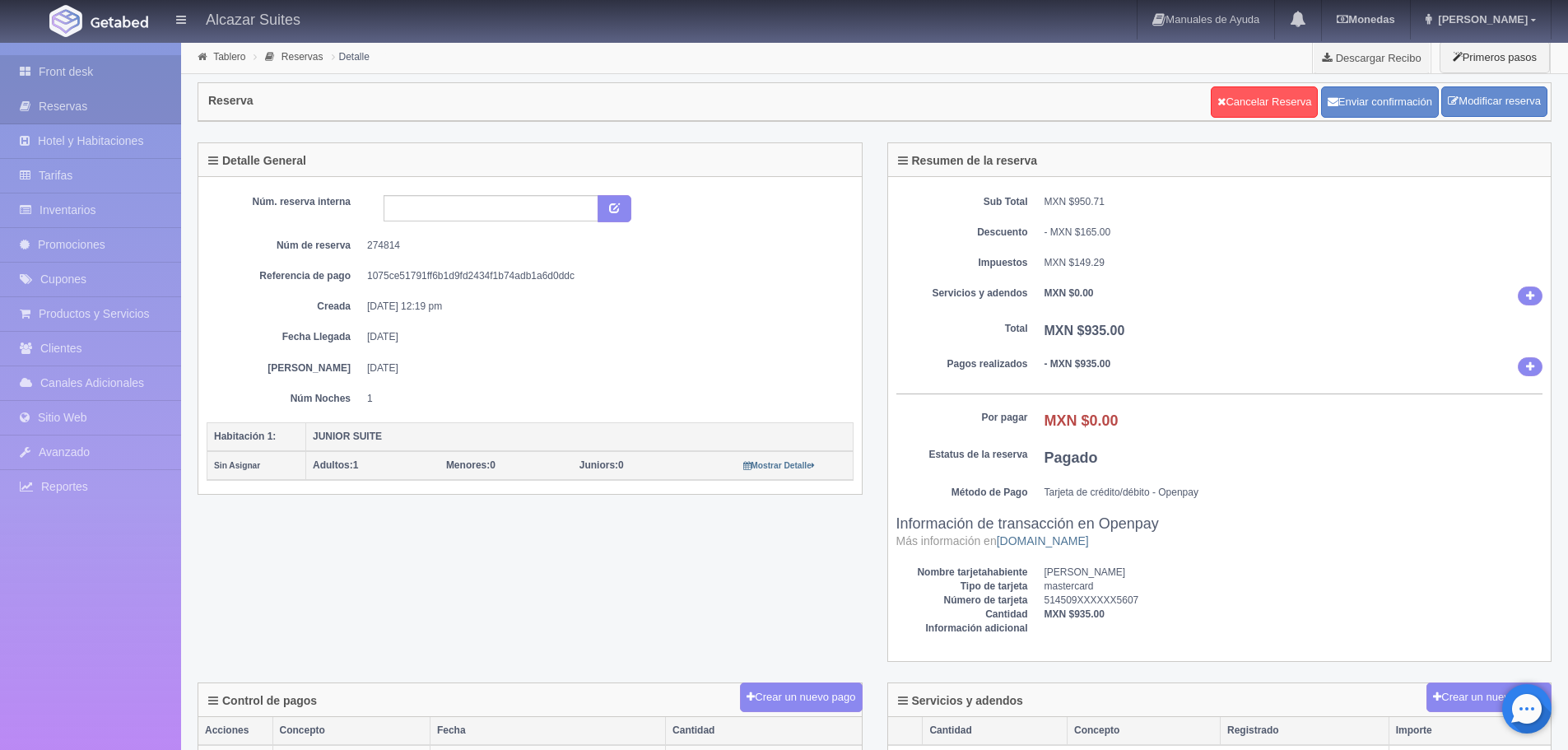
click at [93, 77] on link "Front desk" at bounding box center [91, 71] width 181 height 34
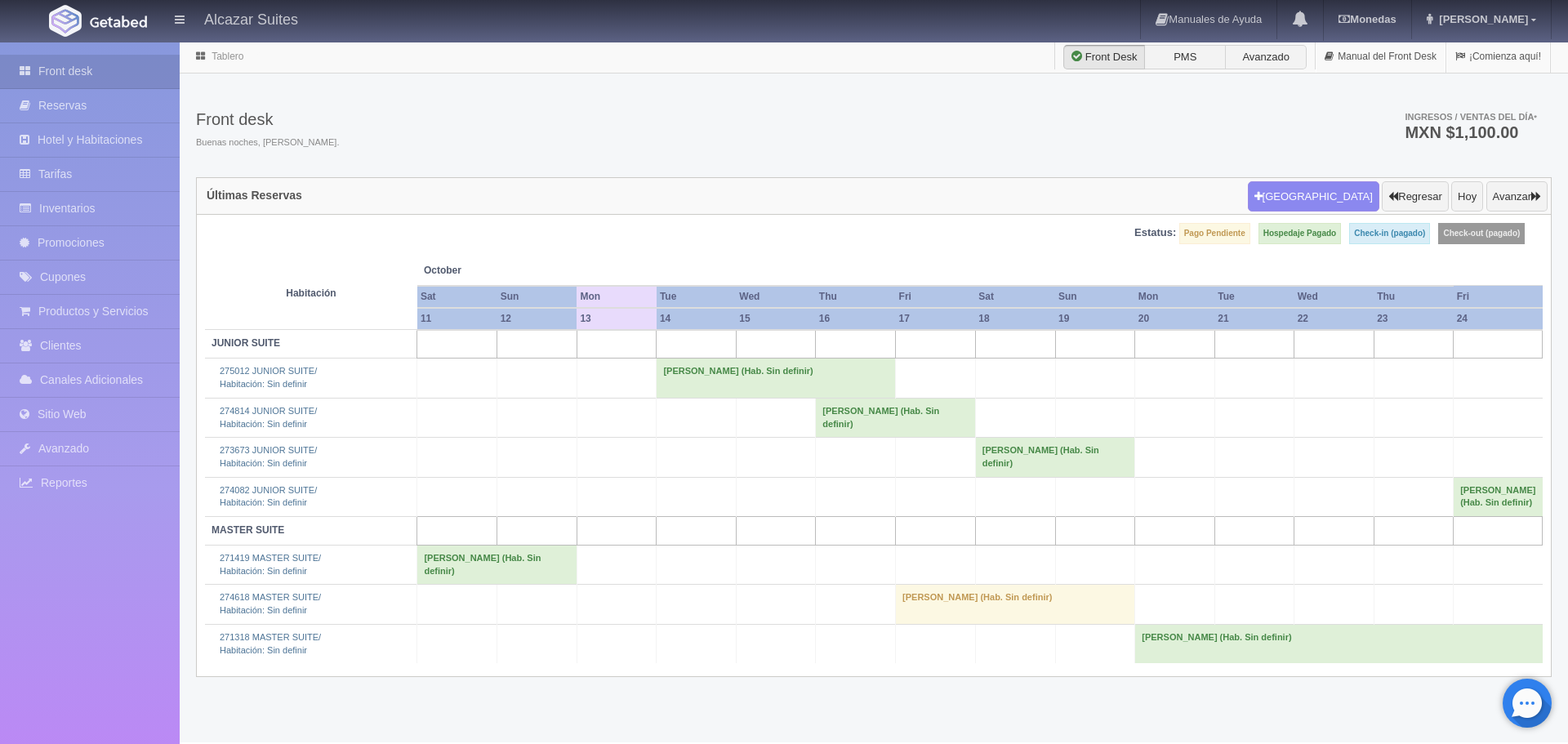
click at [892, 419] on td "[PERSON_NAME] (Hab. Sin definir)" at bounding box center [895, 417] width 159 height 39
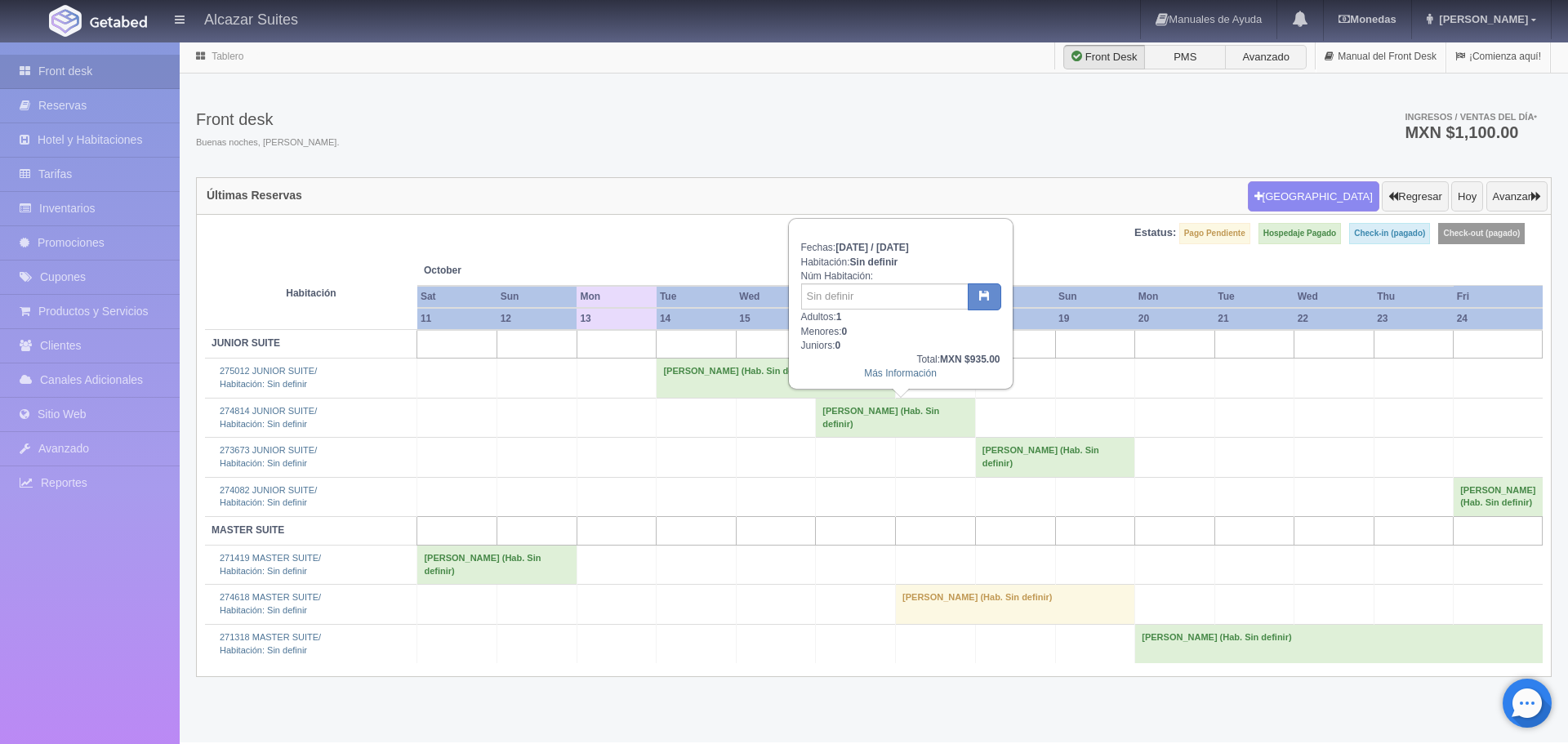
click at [883, 432] on td "[PERSON_NAME] (Hab. Sin definir)" at bounding box center [895, 417] width 159 height 39
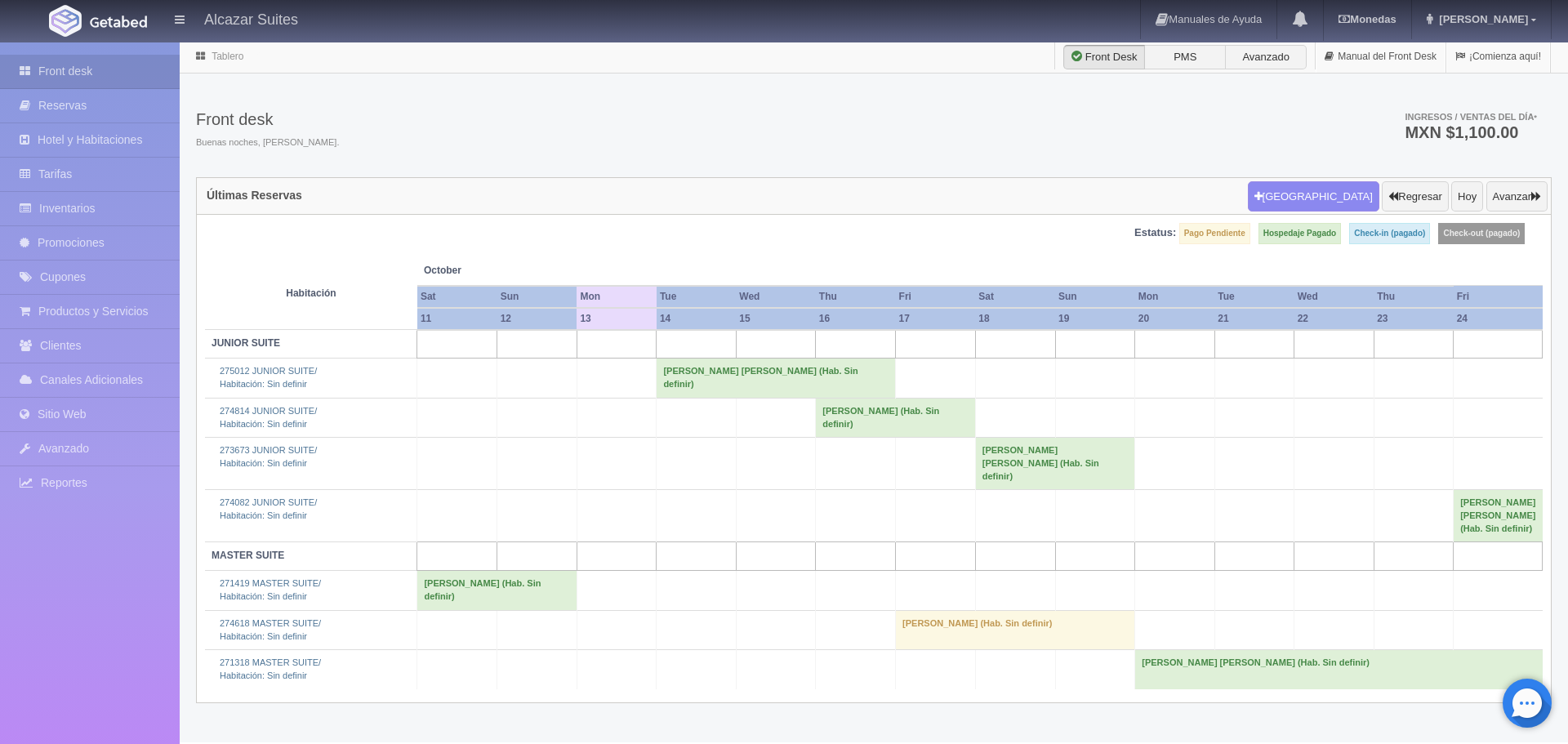
drag, startPoint x: 933, startPoint y: 429, endPoint x: 1507, endPoint y: 400, distance: 574.7
click at [1507, 402] on td at bounding box center [1498, 417] width 89 height 39
click at [718, 370] on td "[PERSON_NAME] [PERSON_NAME] (Hab. Sin definir)" at bounding box center [776, 378] width 239 height 39
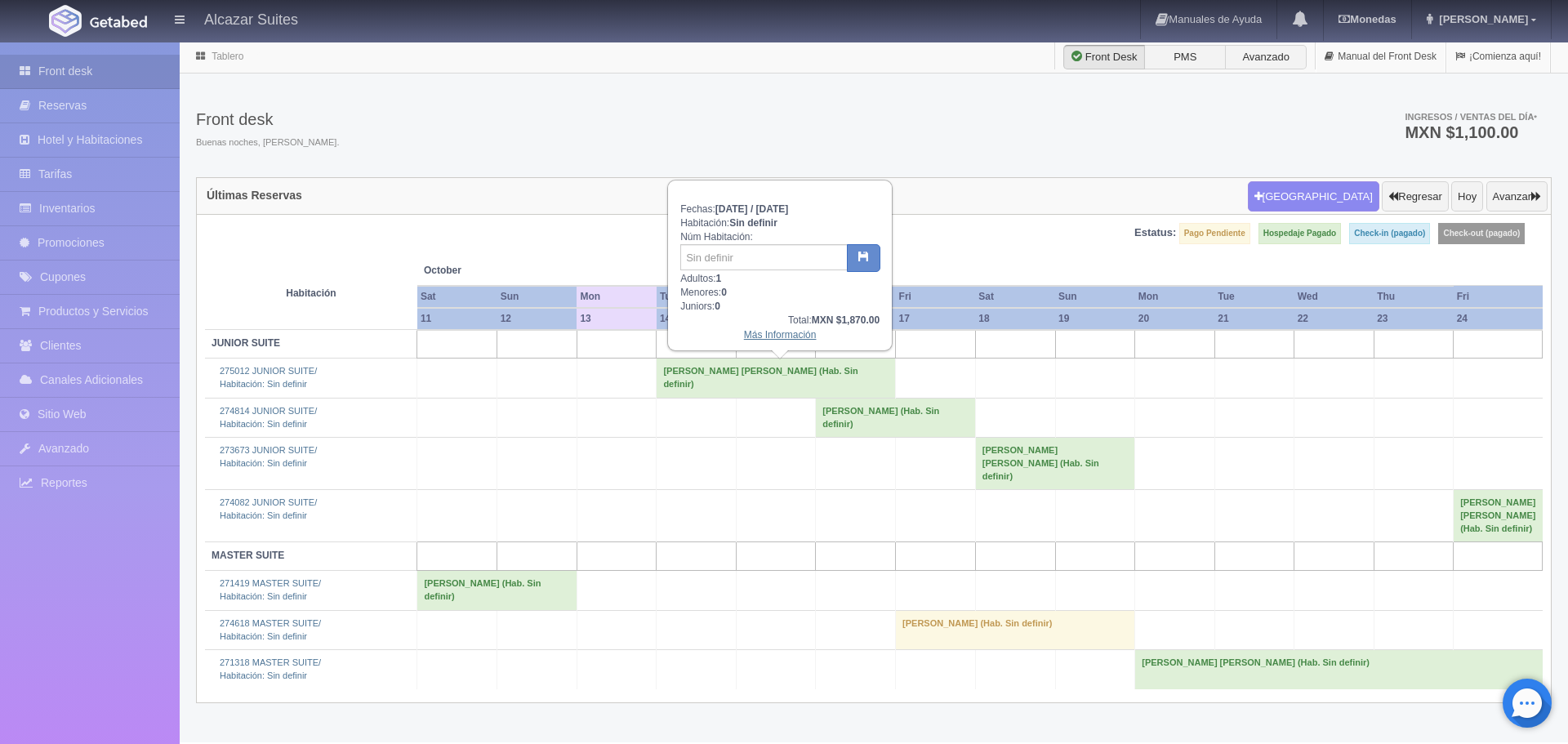
click at [767, 332] on link "Más Información" at bounding box center [781, 335] width 73 height 11
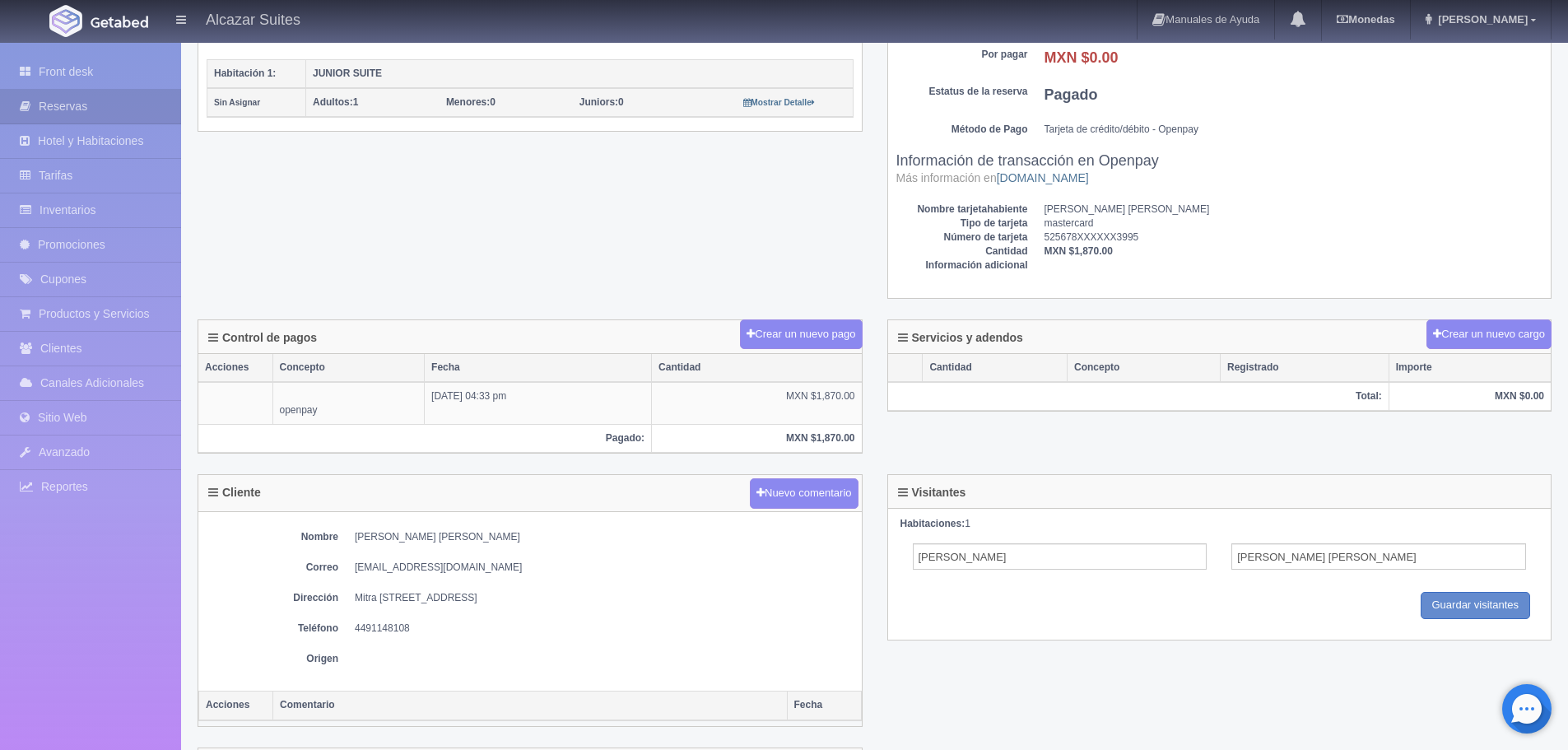
scroll to position [330, 0]
